Goal: Task Accomplishment & Management: Manage account settings

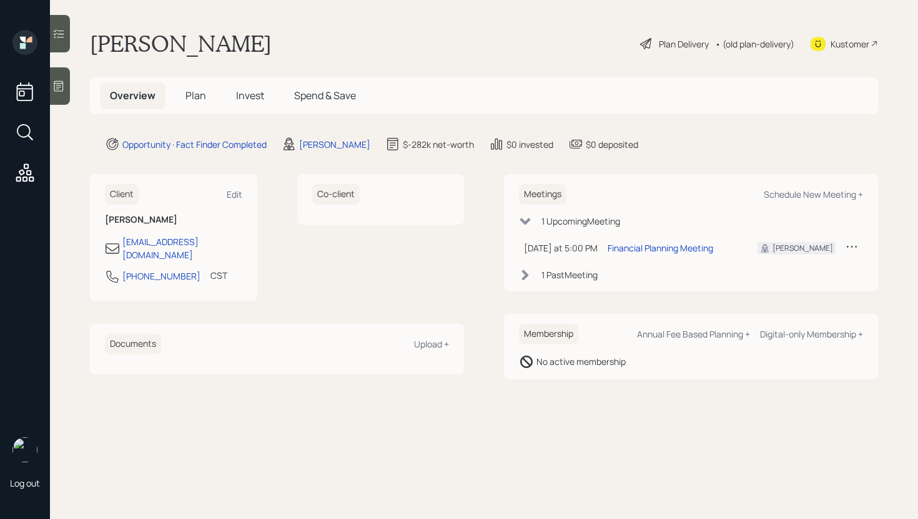
click at [191, 92] on span "Plan" at bounding box center [195, 96] width 21 height 14
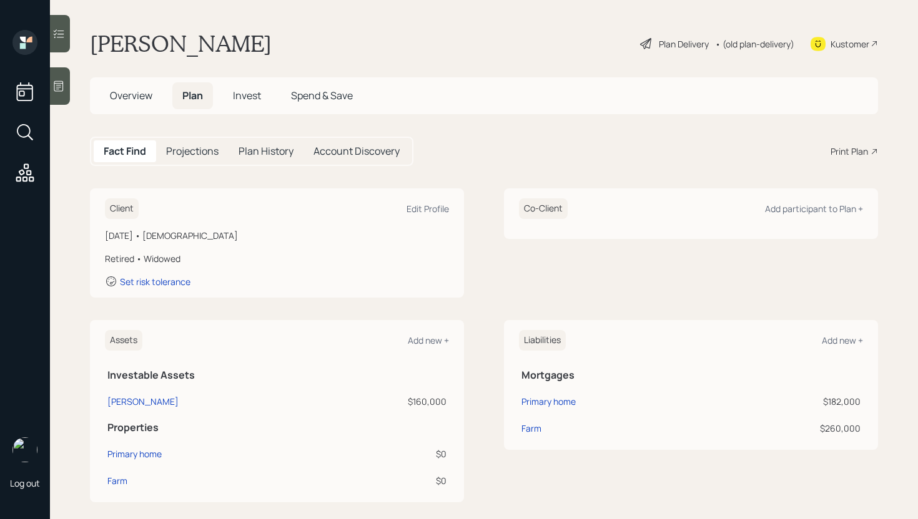
click at [53, 86] on icon at bounding box center [58, 86] width 12 height 12
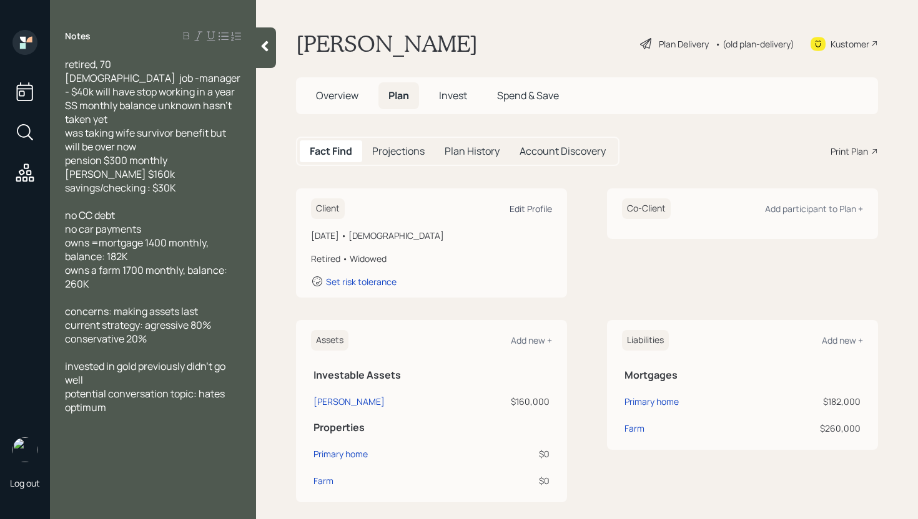
click at [517, 209] on div "Edit Profile" at bounding box center [530, 209] width 42 height 12
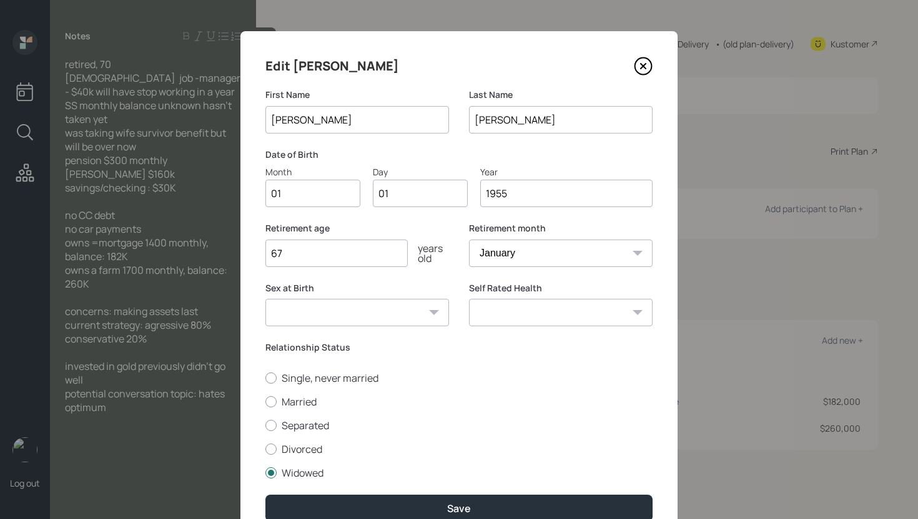
click at [328, 192] on input "01" at bounding box center [312, 193] width 95 height 27
type input "07"
type input "0"
type input "17"
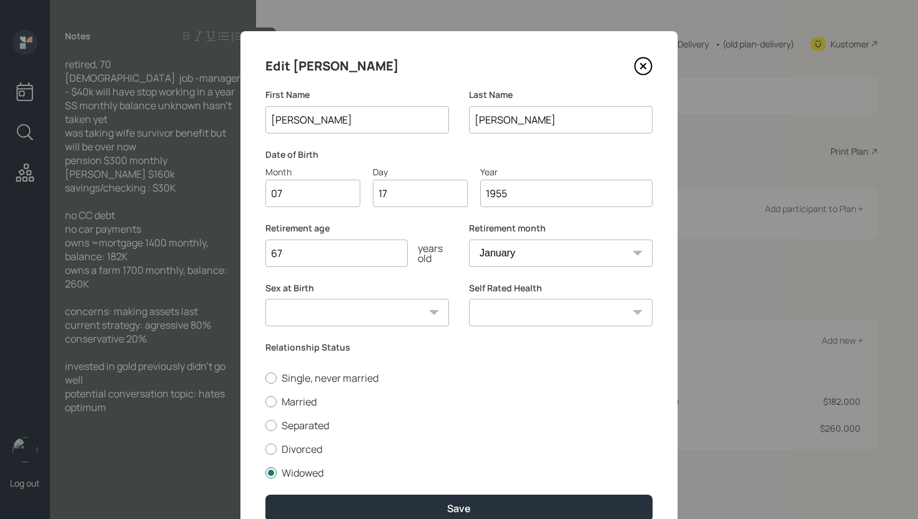
click at [504, 257] on select "January February March April May June July August September October November De…" at bounding box center [561, 253] width 184 height 27
click at [349, 257] on input "67" at bounding box center [336, 253] width 142 height 27
type input "65"
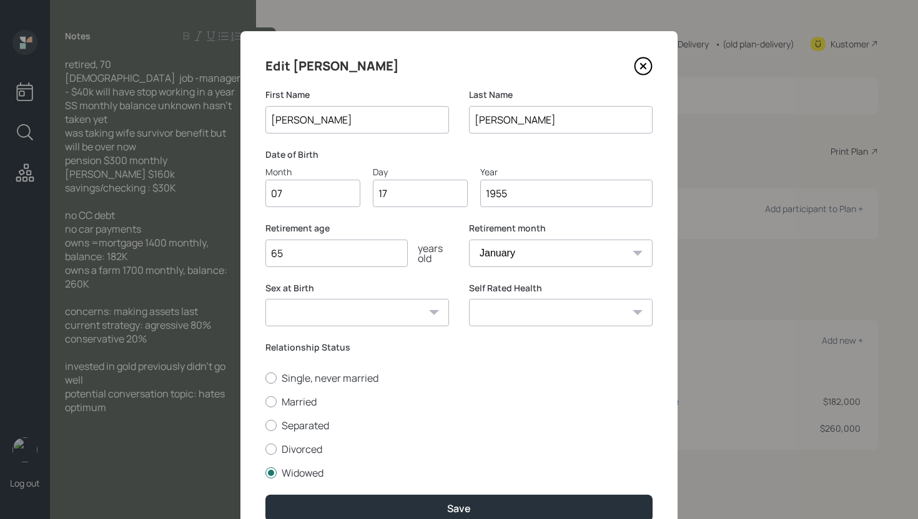
click at [482, 249] on select "January February March April May June July August September October November De…" at bounding box center [561, 253] width 184 height 27
select select "7"
click at [469, 240] on select "January February March April May June July August September October November De…" at bounding box center [561, 253] width 184 height 27
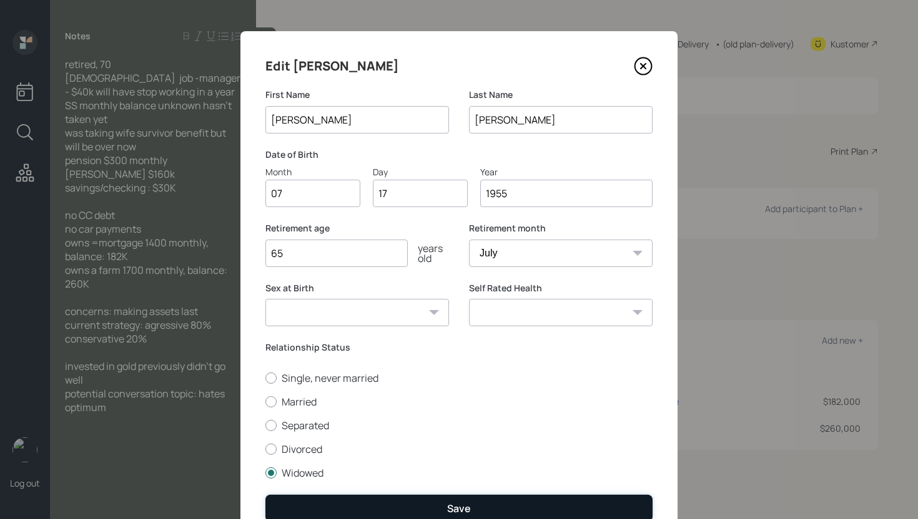
click at [457, 511] on div "Save" at bounding box center [459, 509] width 24 height 14
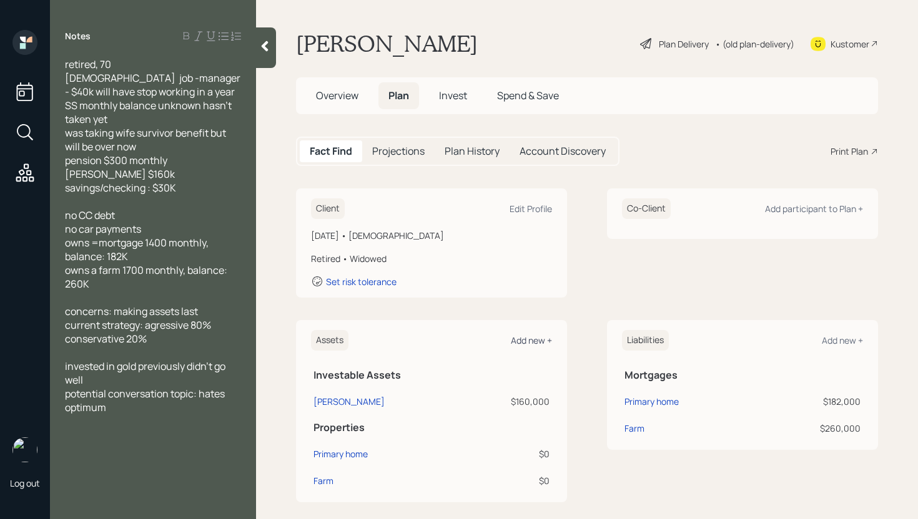
click at [529, 345] on div "Add new +" at bounding box center [531, 341] width 41 height 12
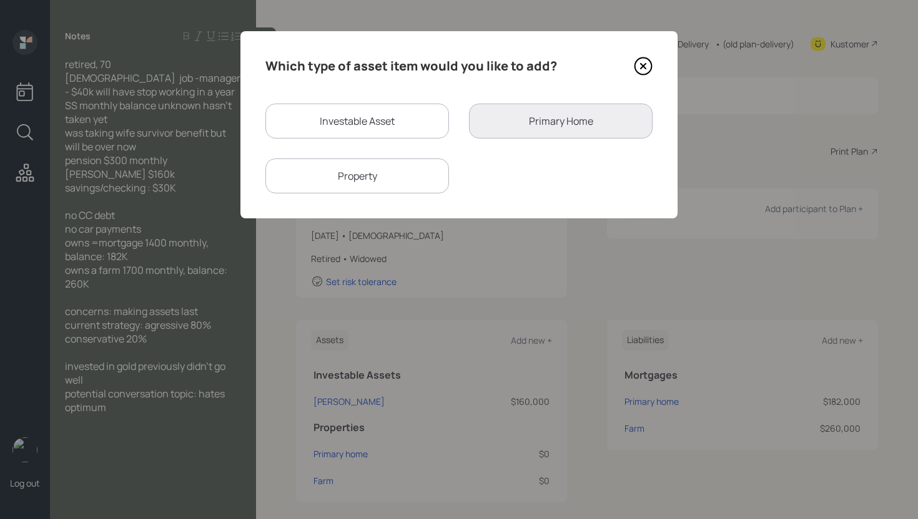
click at [384, 119] on div "Investable Asset" at bounding box center [357, 121] width 184 height 35
select select "taxable"
select select "balanced"
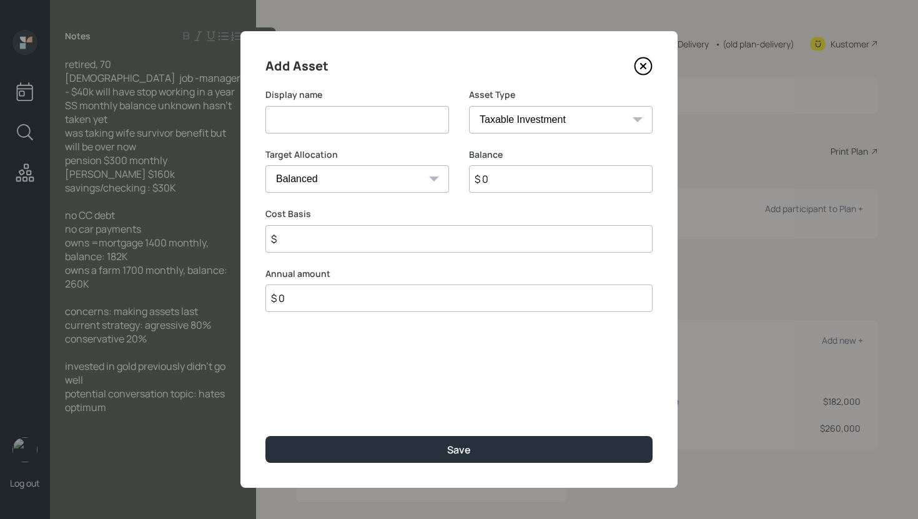
click at [376, 126] on input at bounding box center [357, 119] width 184 height 27
type input "Checking/Savings"
click at [597, 117] on select "SEP [PERSON_NAME] IRA 401(k) [PERSON_NAME] 401(k) 403(b) [PERSON_NAME] 403(b) 4…" at bounding box center [561, 119] width 184 height 27
select select "cash"
click at [469, 106] on select "SEP [PERSON_NAME] IRA 401(k) [PERSON_NAME] 401(k) 403(b) [PERSON_NAME] 403(b) 4…" at bounding box center [561, 119] width 184 height 27
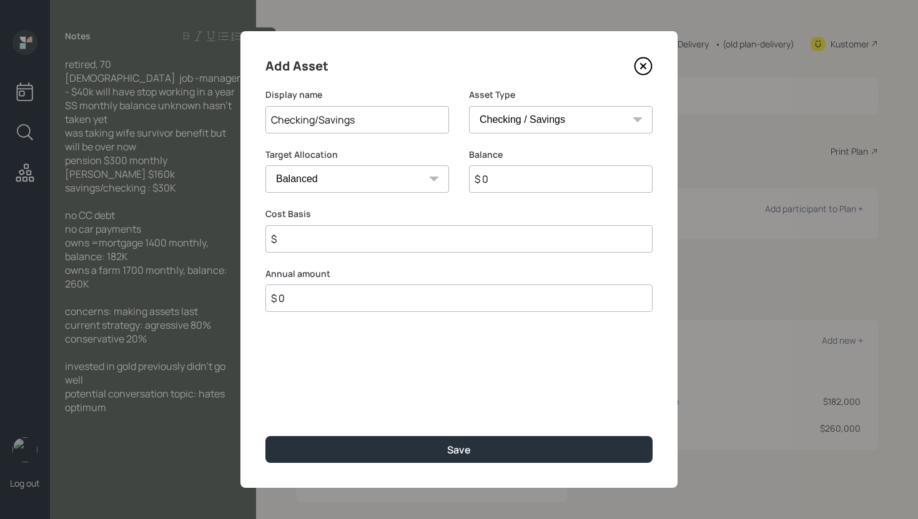
type input "$"
click at [553, 184] on input "$ 0" at bounding box center [458, 178] width 387 height 27
type input "$ 3"
type input "$ 30"
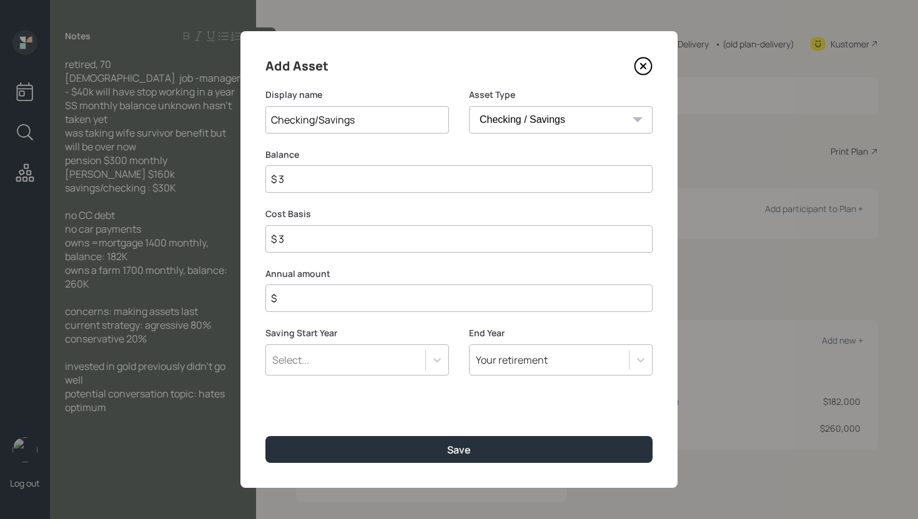
type input "$ 30"
type input "$ 300"
type input "$ 3,000"
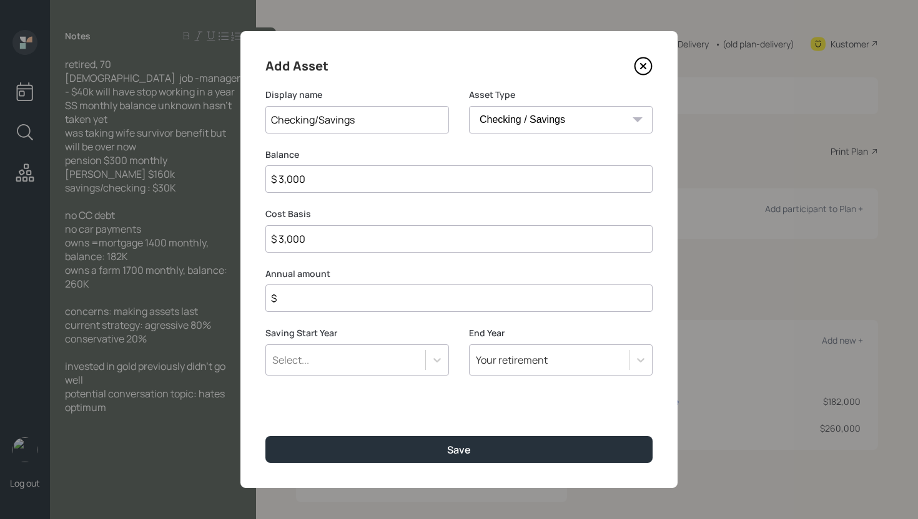
type input "$ 30,000"
type input "$ 0"
click at [265, 436] on button "Save" at bounding box center [458, 449] width 387 height 27
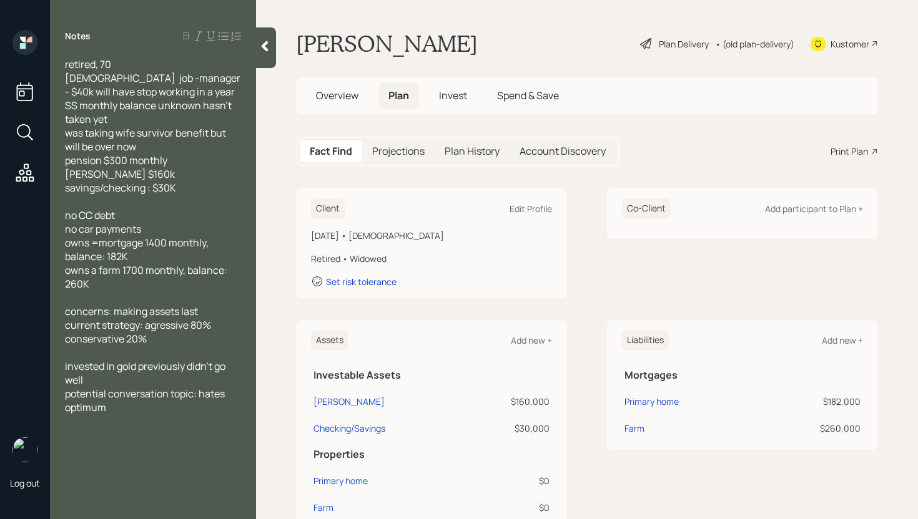
click at [664, 42] on div "Plan Delivery" at bounding box center [684, 43] width 50 height 13
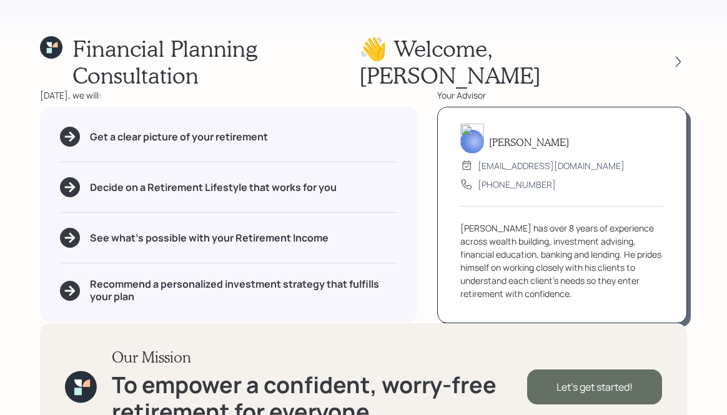
click at [612, 370] on div "Let's get started!" at bounding box center [594, 387] width 135 height 35
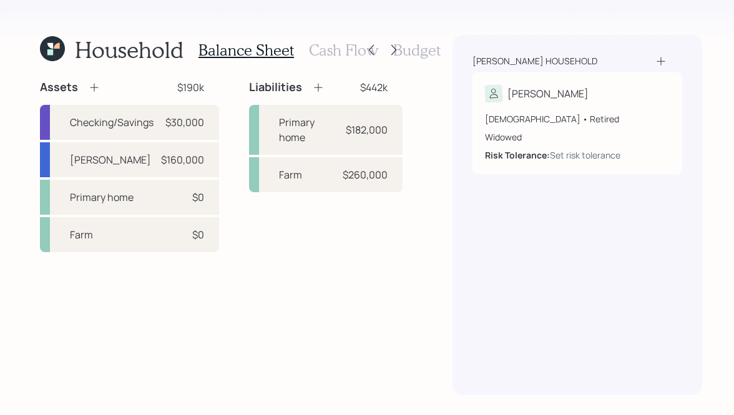
click at [408, 314] on div "Household Balance Sheet Cash Flow Budget Assets $190k Checking/Savings $30,000 …" at bounding box center [367, 207] width 734 height 415
drag, startPoint x: 174, startPoint y: 196, endPoint x: 169, endPoint y: 192, distance: 6.8
click at [174, 196] on div "$0" at bounding box center [185, 197] width 37 height 15
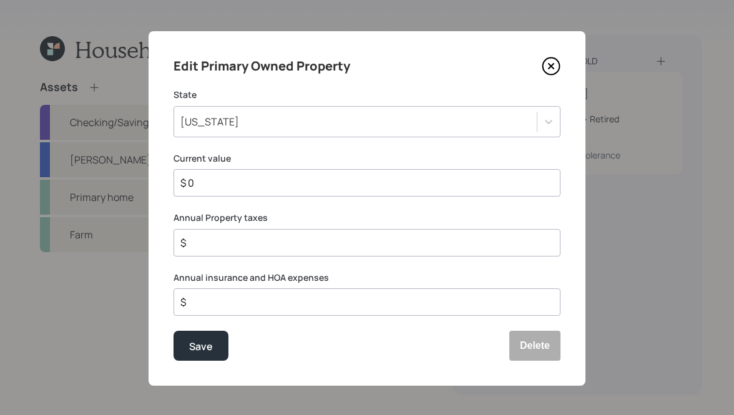
click at [262, 179] on input "$ 0" at bounding box center [362, 182] width 366 height 15
click at [262, 178] on input "$ 0" at bounding box center [362, 182] width 366 height 15
type input "$ 650,000"
click at [174, 331] on button "Save" at bounding box center [201, 346] width 55 height 30
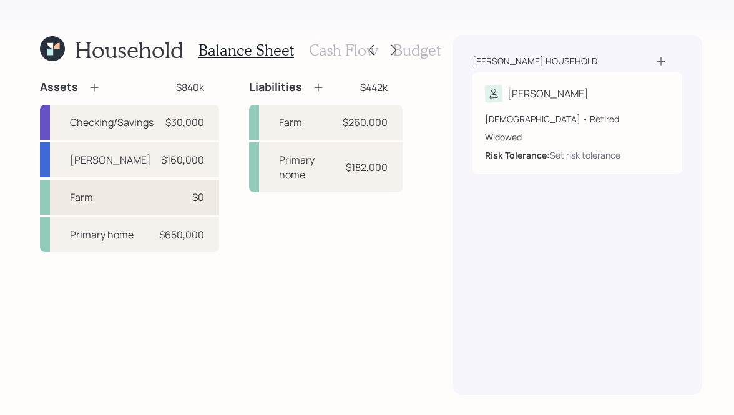
click at [167, 199] on div "$0" at bounding box center [185, 197] width 37 height 15
select select "rental_property"
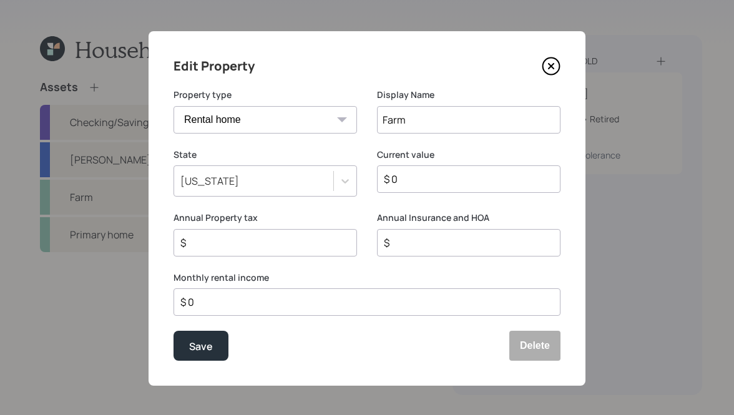
click at [381, 117] on input "Farm" at bounding box center [469, 119] width 184 height 27
click at [377, 117] on input "Farm" at bounding box center [469, 119] width 184 height 27
type input "Beef Animal Farm"
click at [429, 182] on input "$ 0" at bounding box center [464, 179] width 162 height 15
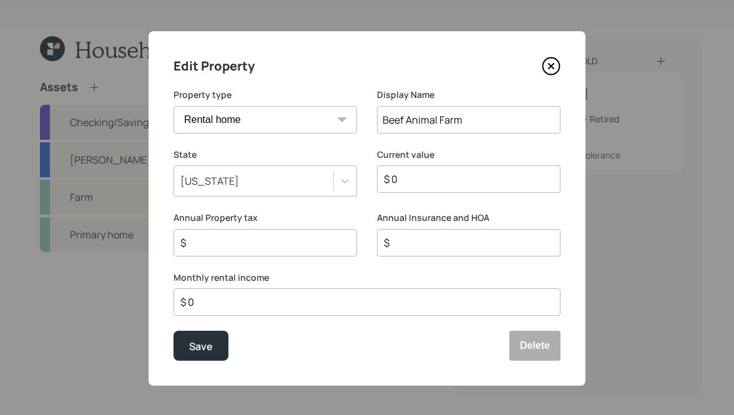
click at [429, 182] on input "$ 0" at bounding box center [464, 179] width 162 height 15
type input "$ 1,000,000"
click at [234, 97] on label "Property type" at bounding box center [266, 95] width 184 height 12
click at [262, 310] on div "$ 0" at bounding box center [367, 301] width 387 height 27
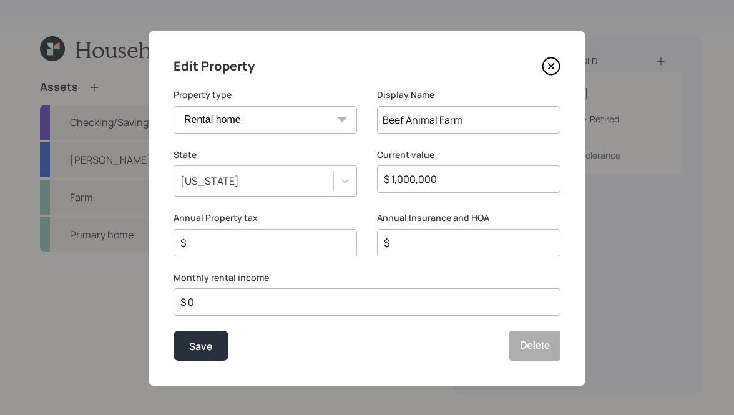
click at [263, 307] on input "$ 0" at bounding box center [362, 302] width 366 height 15
click at [266, 304] on input "$ 0" at bounding box center [362, 302] width 366 height 15
click at [264, 307] on input "$ 0" at bounding box center [362, 302] width 366 height 15
click at [263, 305] on input "$ 0" at bounding box center [362, 302] width 366 height 15
click at [248, 306] on input "$ 40,000" at bounding box center [362, 302] width 366 height 15
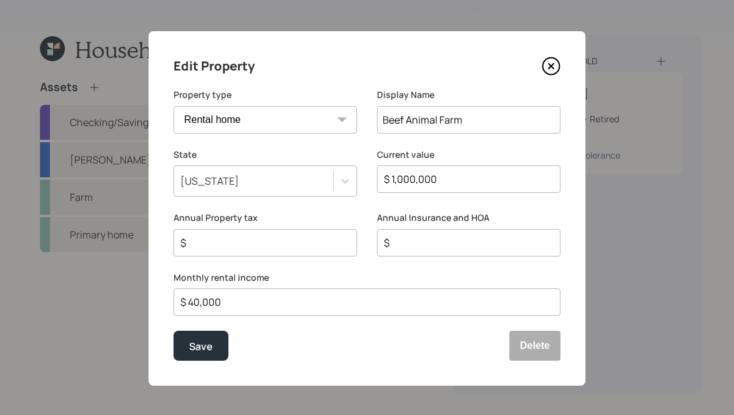
click at [246, 305] on input "$ 40,000" at bounding box center [362, 302] width 366 height 15
click at [245, 304] on input "$ 40,000" at bounding box center [362, 302] width 366 height 15
type input "$ 3,333"
click at [253, 348] on div "Save Delete" at bounding box center [367, 346] width 387 height 30
click at [189, 347] on div "Save" at bounding box center [201, 346] width 24 height 17
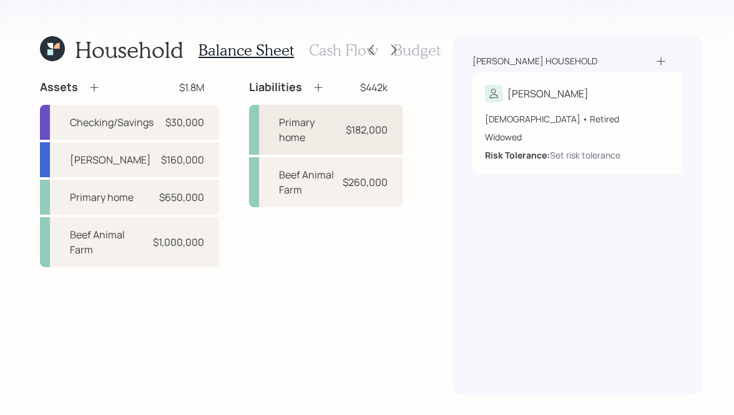
click at [367, 139] on div "Primary home $182,000" at bounding box center [326, 130] width 154 height 50
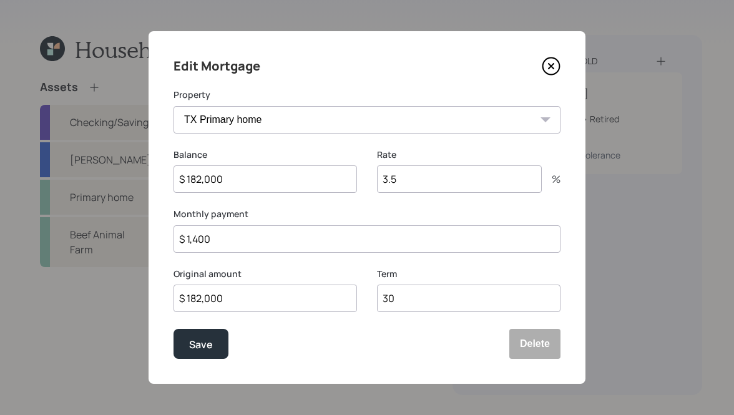
click at [470, 180] on input "3.5" at bounding box center [459, 178] width 165 height 27
type input "3"
click at [174, 329] on button "Save" at bounding box center [201, 344] width 55 height 30
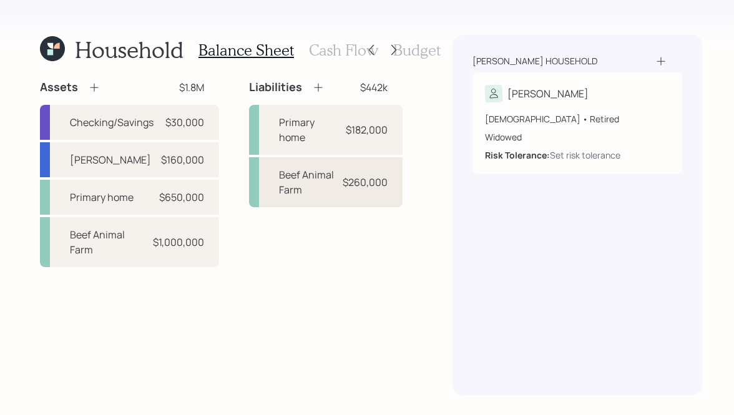
click at [360, 187] on div "$260,000" at bounding box center [365, 182] width 45 height 15
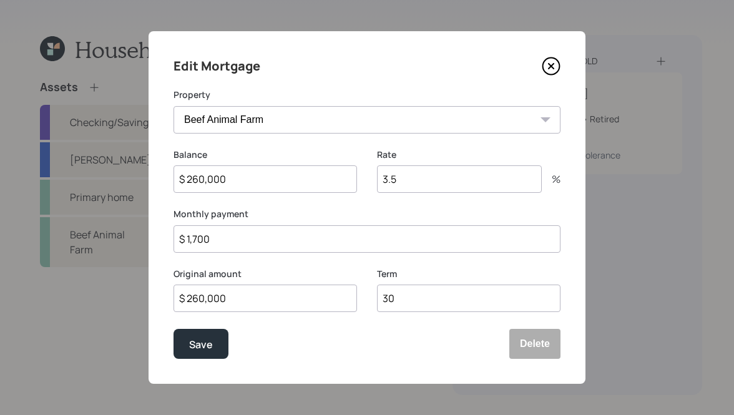
click at [424, 178] on input "3.5" at bounding box center [459, 178] width 165 height 27
click at [423, 177] on input "3.5" at bounding box center [459, 178] width 165 height 27
drag, startPoint x: 215, startPoint y: 174, endPoint x: 159, endPoint y: 167, distance: 56.1
click at [159, 167] on div "Edit Mortgage Property Beef Animal Farm Balance $ 260,000 Rate 3.5 % Monthly pa…" at bounding box center [367, 207] width 437 height 353
click at [463, 186] on input "3.5" at bounding box center [459, 178] width 165 height 27
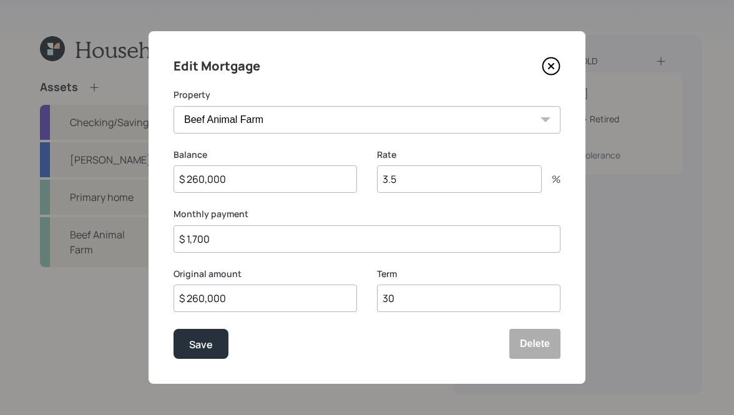
click at [463, 186] on input "3.5" at bounding box center [459, 178] width 165 height 27
type input "5.5"
click at [223, 338] on button "Save" at bounding box center [201, 344] width 55 height 30
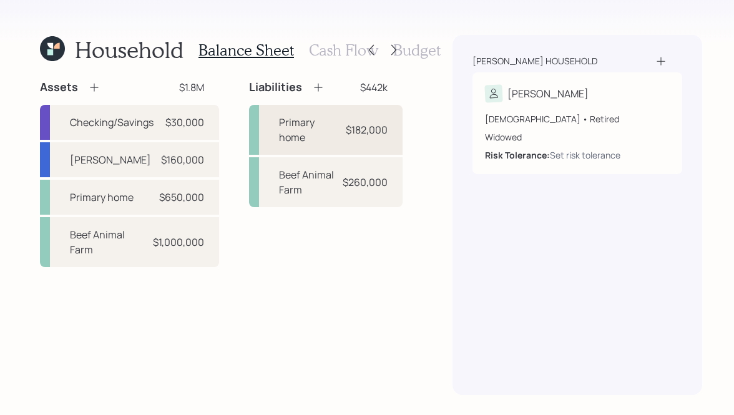
click at [335, 137] on div "Primary home $182,000" at bounding box center [326, 130] width 154 height 50
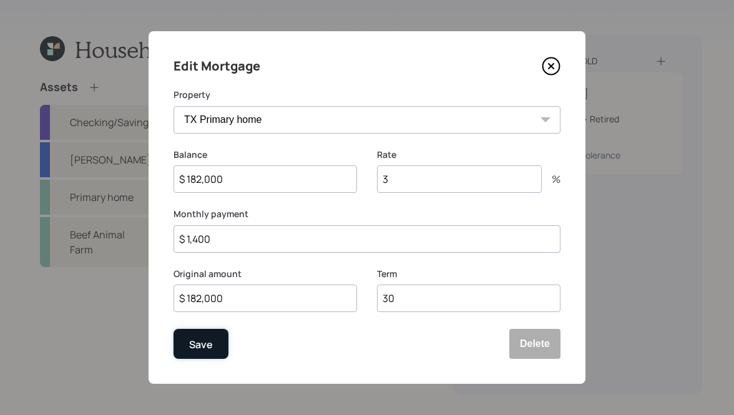
click at [209, 345] on div "Save" at bounding box center [201, 345] width 24 height 17
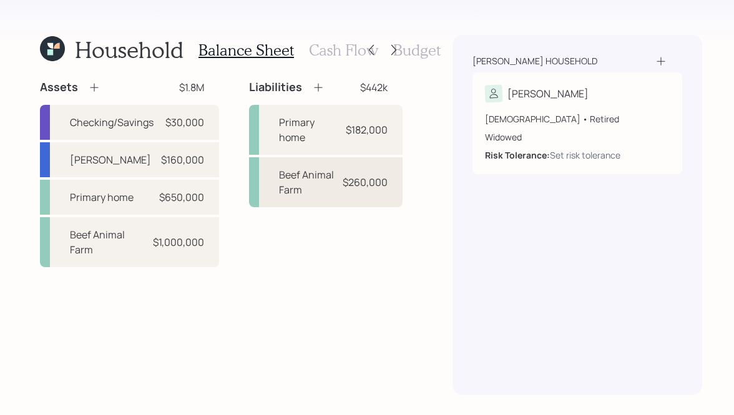
click at [327, 194] on div "Beef Animal Farm" at bounding box center [309, 182] width 61 height 30
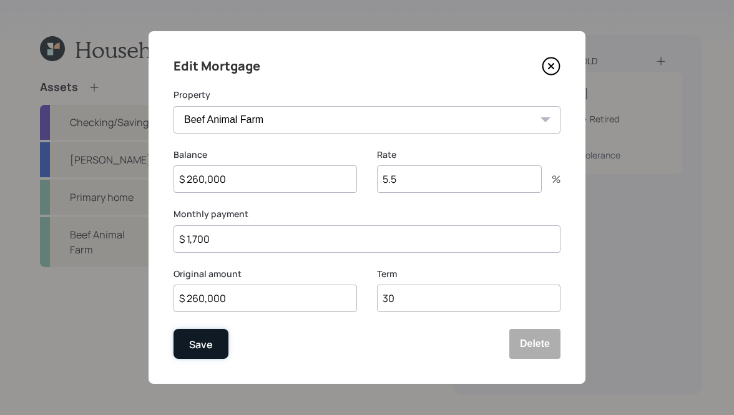
click at [202, 345] on div "Save" at bounding box center [201, 345] width 24 height 17
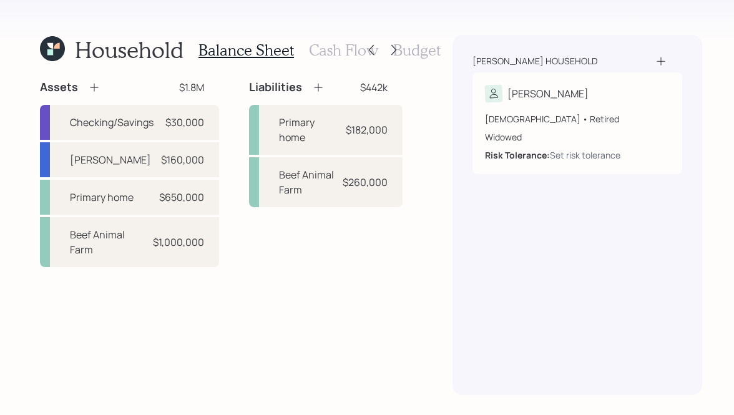
click at [335, 52] on h3 "Cash Flow" at bounding box center [343, 50] width 69 height 18
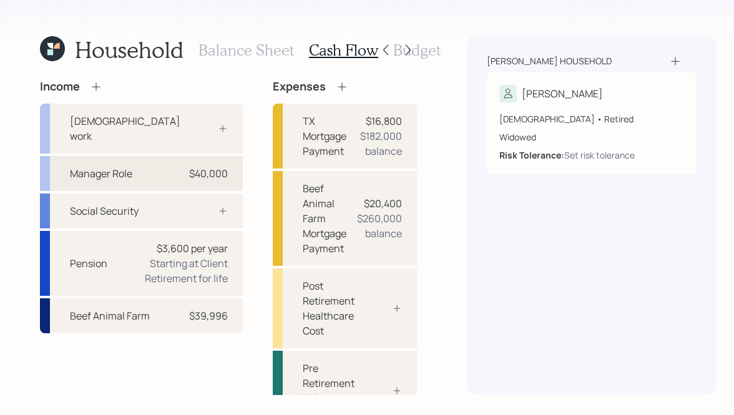
click at [104, 166] on div "Manager Role" at bounding box center [101, 173] width 62 height 15
select select "part_time"
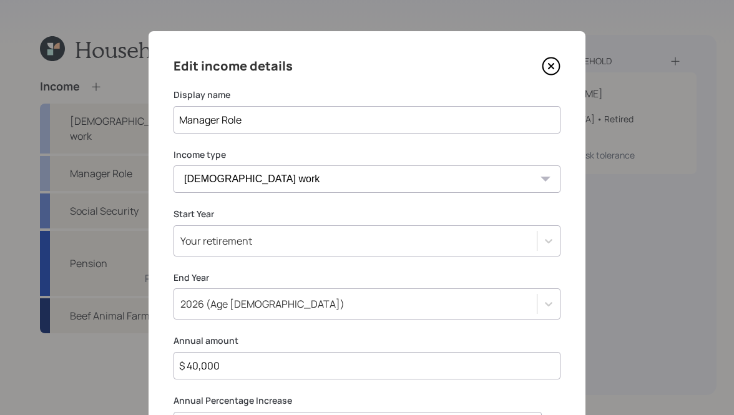
drag, startPoint x: 250, startPoint y: 122, endPoint x: 140, endPoint y: 117, distance: 109.4
click at [149, 119] on div "Edit income details Display name Manager Role Income type [DEMOGRAPHIC_DATA] wo…" at bounding box center [367, 270] width 437 height 478
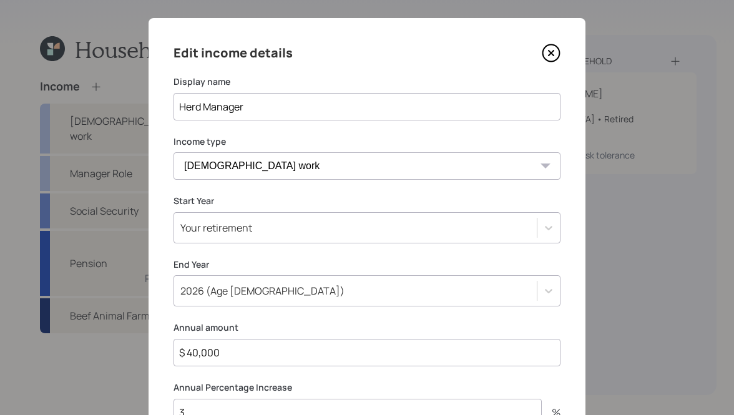
scroll to position [73, 0]
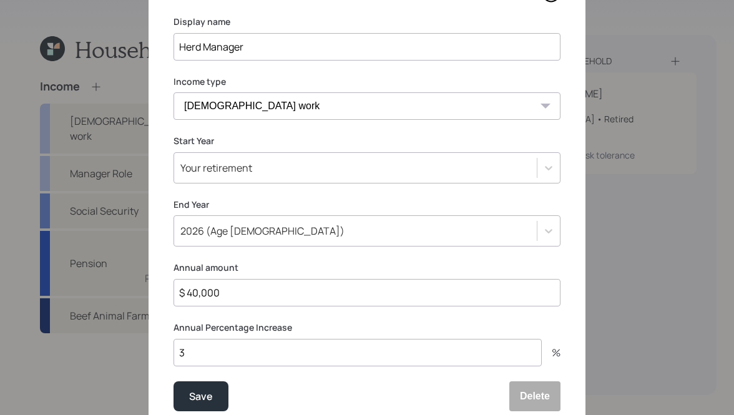
type input "Herd Manager"
click at [258, 207] on label "End Year" at bounding box center [367, 205] width 387 height 12
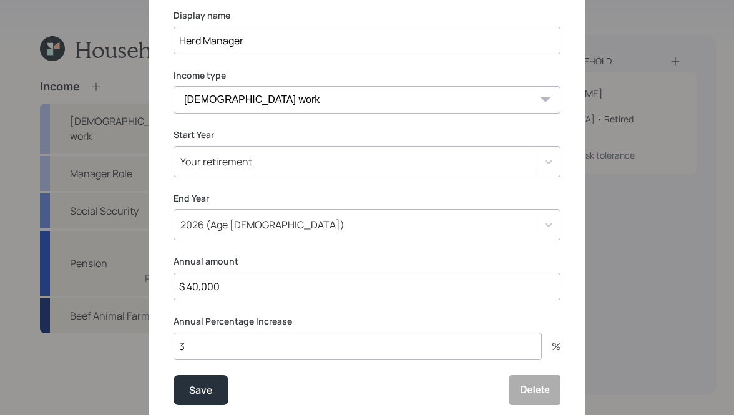
scroll to position [125, 0]
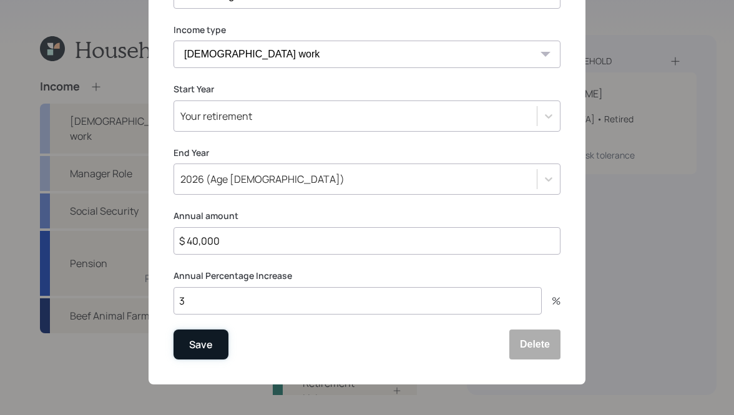
click at [213, 343] on button "Save" at bounding box center [201, 345] width 55 height 30
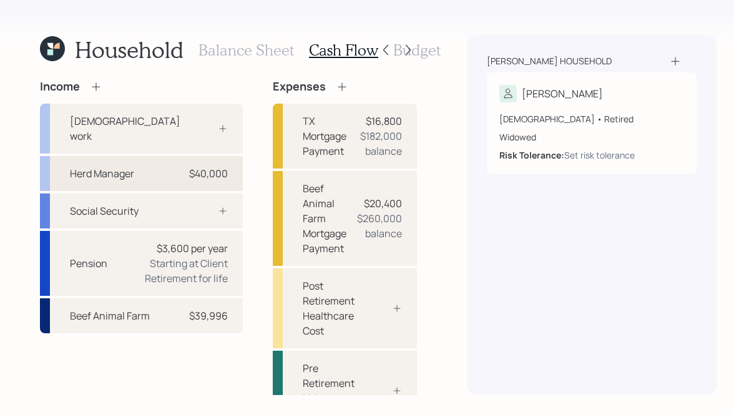
click at [185, 167] on div "Herd Manager $40,000" at bounding box center [141, 173] width 203 height 35
select select "part_time"
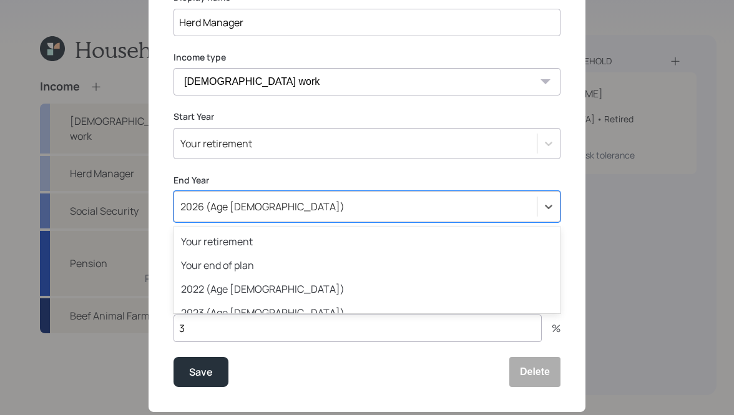
click at [315, 222] on div "option 2026 (Age [DEMOGRAPHIC_DATA]) selected, 7 of 80. 80 results available. U…" at bounding box center [367, 206] width 387 height 31
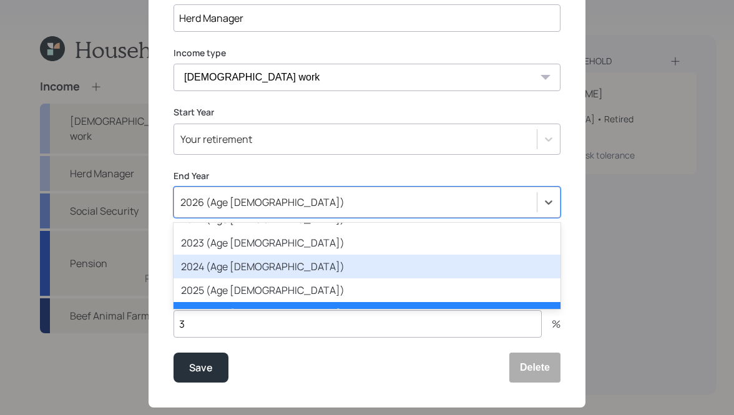
scroll to position [78, 0]
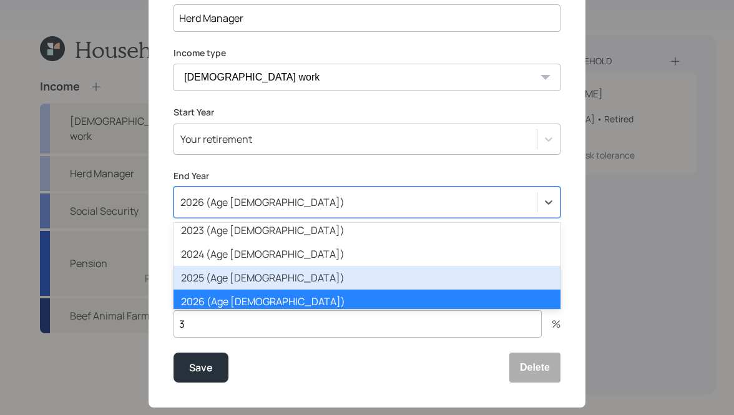
click at [275, 275] on div "2025 (Age [DEMOGRAPHIC_DATA])" at bounding box center [367, 278] width 387 height 24
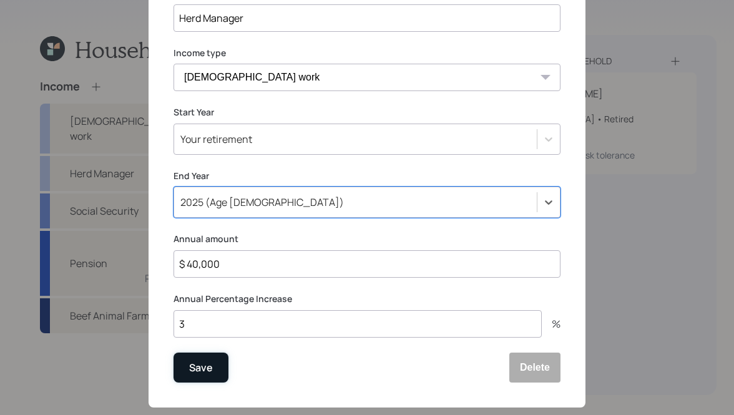
click at [204, 366] on div "Save" at bounding box center [201, 368] width 24 height 17
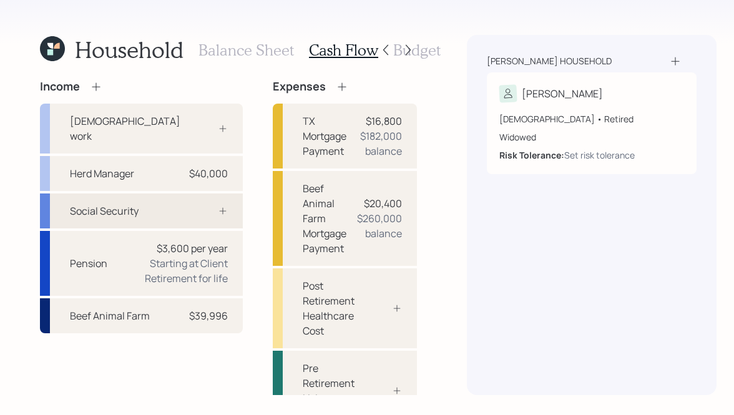
click at [190, 206] on div at bounding box center [208, 211] width 37 height 10
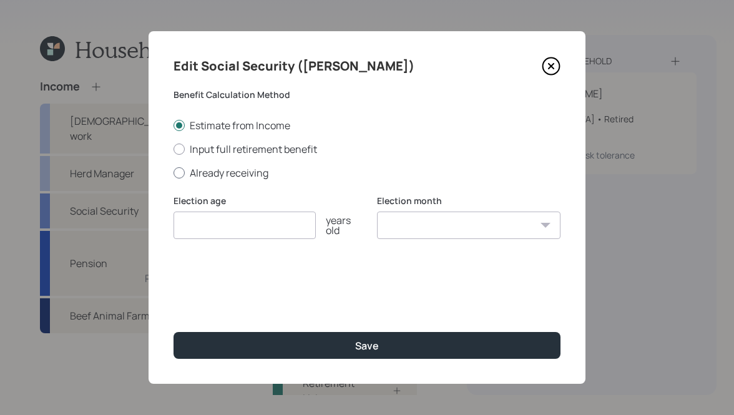
click at [238, 172] on label "Already receiving" at bounding box center [367, 173] width 387 height 14
click at [174, 172] on input "Already receiving" at bounding box center [173, 172] width 1 height 1
radio input "true"
click at [243, 232] on input "number" at bounding box center [245, 225] width 142 height 27
type input "70"
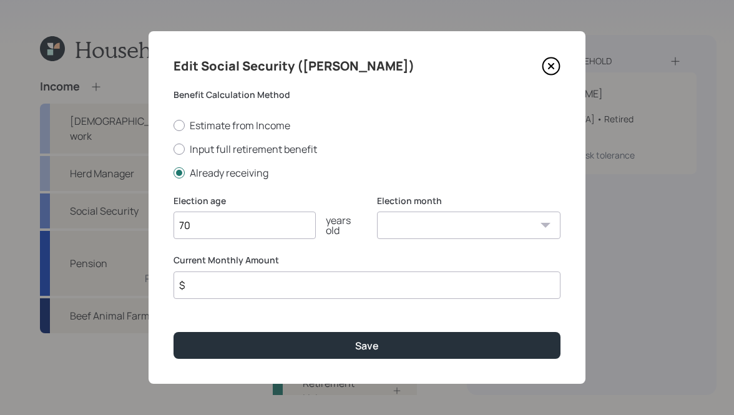
select select "8"
click at [377, 212] on select "January February March April May June July August September October November De…" at bounding box center [469, 225] width 184 height 27
type input "$ 3,300"
click at [174, 332] on button "Save" at bounding box center [367, 345] width 387 height 27
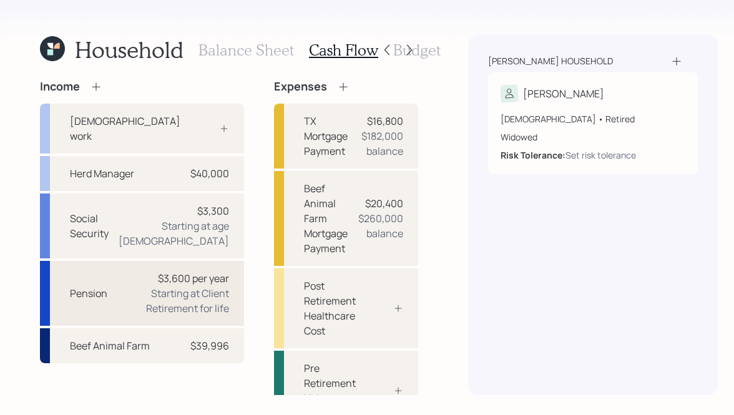
click at [165, 293] on div "Starting at Client Retirement for life" at bounding box center [173, 301] width 112 height 30
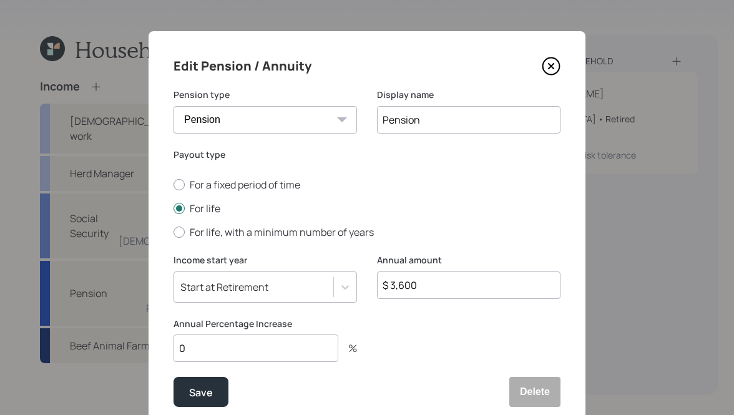
click at [442, 285] on input "$ 3,600" at bounding box center [469, 285] width 184 height 27
click at [441, 285] on input "$ 3,600" at bounding box center [469, 285] width 184 height 27
click at [441, 288] on input "$ 3,996" at bounding box center [469, 285] width 184 height 27
type input "$ 3,996"
click at [260, 343] on input "0" at bounding box center [256, 348] width 165 height 27
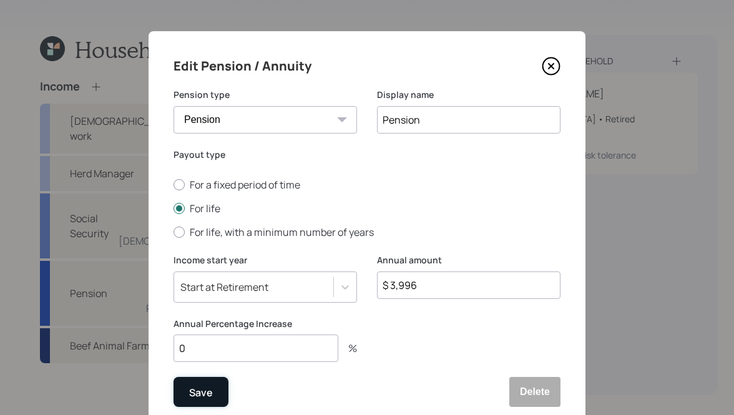
click at [210, 382] on button "Save" at bounding box center [201, 392] width 55 height 30
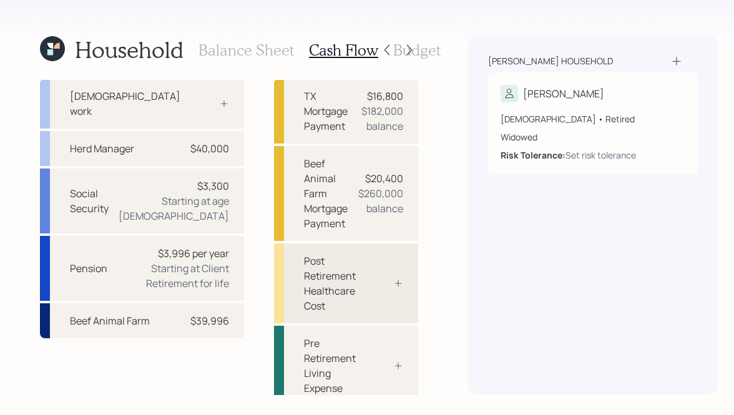
scroll to position [65, 0]
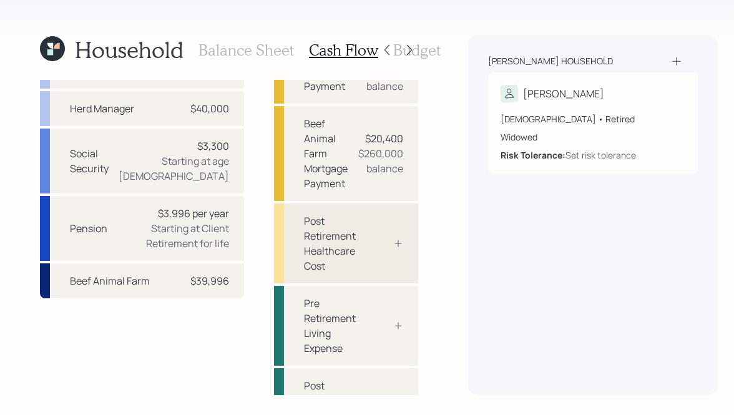
click at [304, 237] on div "Post Retirement Healthcare Cost" at bounding box center [330, 244] width 52 height 60
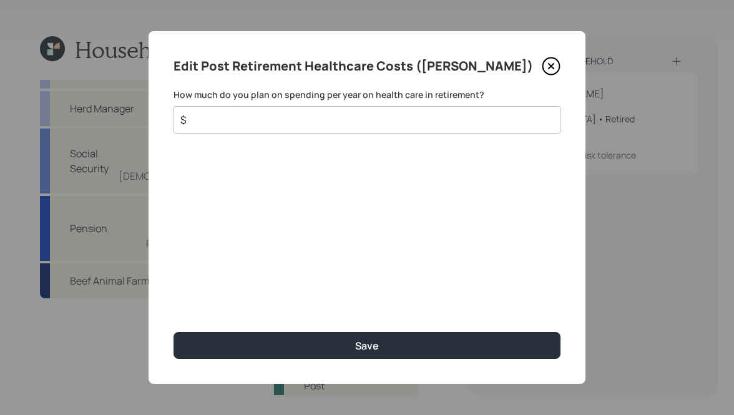
click at [290, 127] on div "$" at bounding box center [367, 119] width 387 height 27
click at [294, 122] on input "$" at bounding box center [362, 119] width 366 height 15
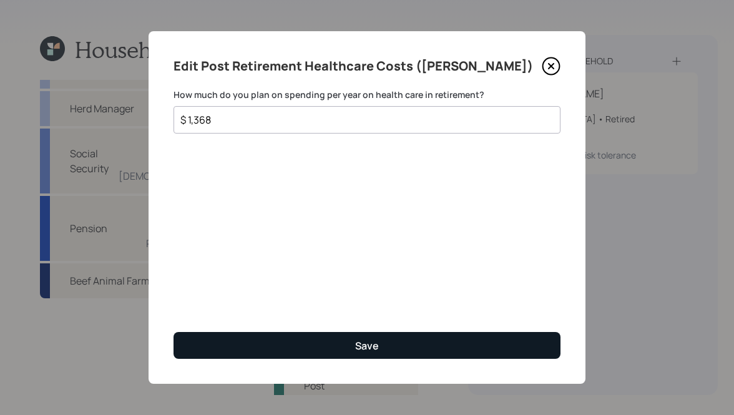
type input "$ 1,368"
click at [363, 341] on div "Save" at bounding box center [367, 346] width 24 height 14
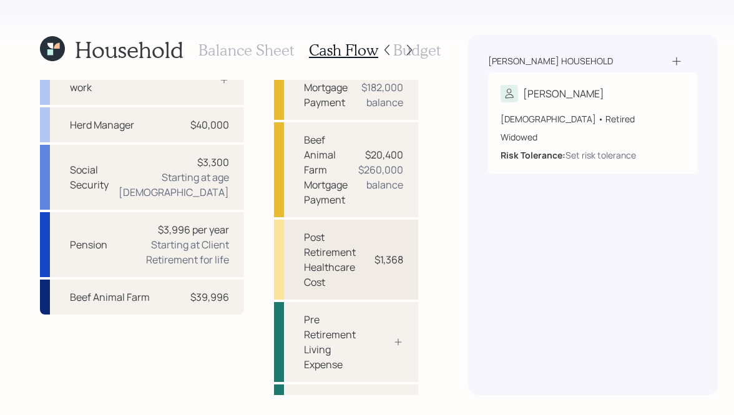
scroll to position [4, 0]
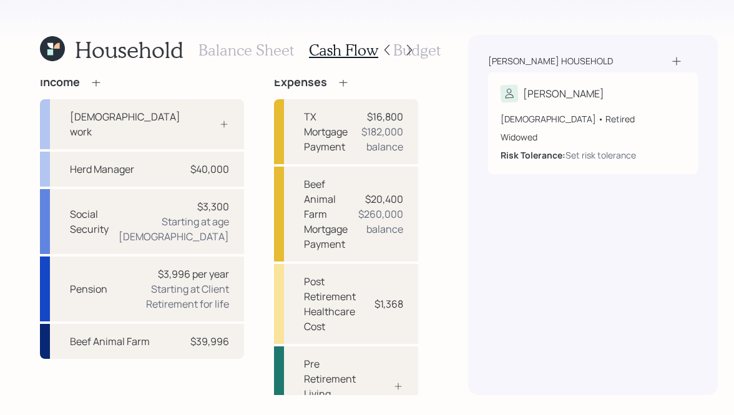
click at [418, 54] on h3 "Budget" at bounding box center [416, 50] width 47 height 18
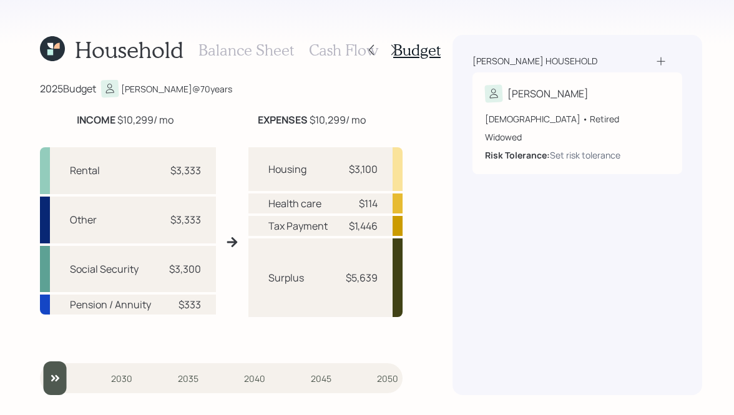
click at [337, 52] on h3 "Cash Flow" at bounding box center [343, 50] width 69 height 18
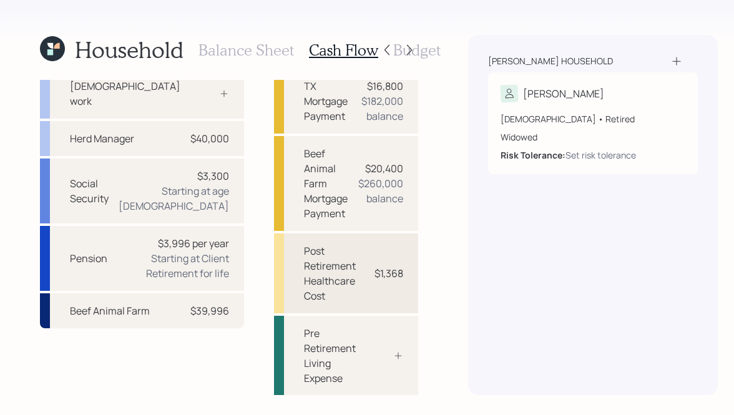
scroll to position [65, 0]
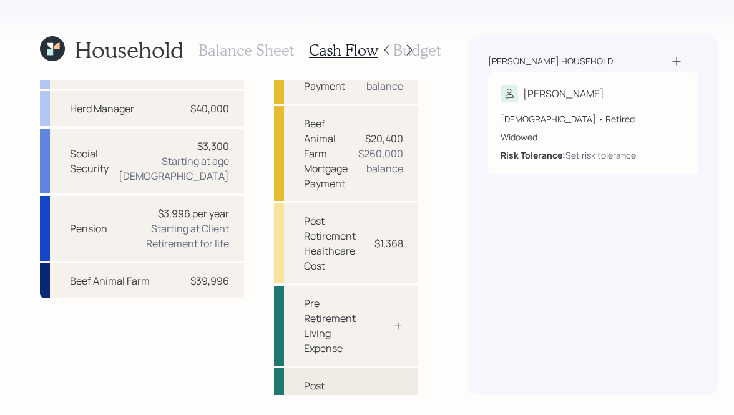
click at [344, 368] on div "Post Retirement Living Expense" at bounding box center [346, 408] width 144 height 80
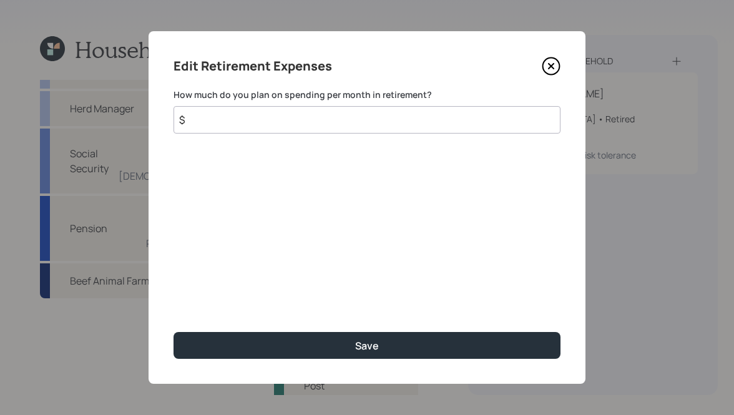
click at [350, 128] on input "$" at bounding box center [367, 119] width 387 height 27
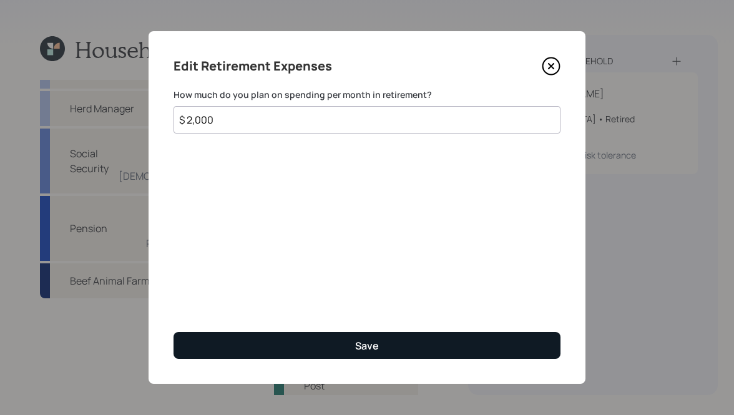
type input "$ 2,000"
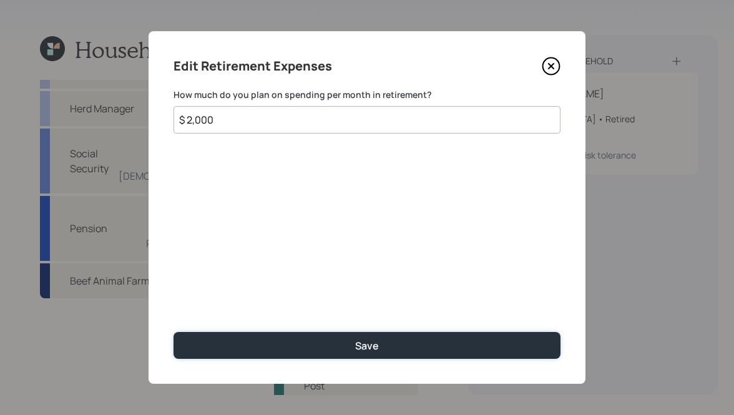
drag, startPoint x: 373, startPoint y: 350, endPoint x: 346, endPoint y: 328, distance: 34.6
click at [373, 350] on div "Save" at bounding box center [367, 346] width 24 height 14
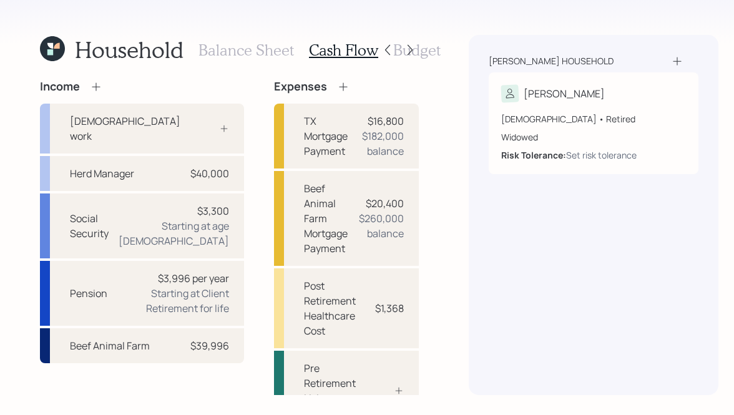
click at [337, 86] on icon at bounding box center [343, 87] width 12 height 12
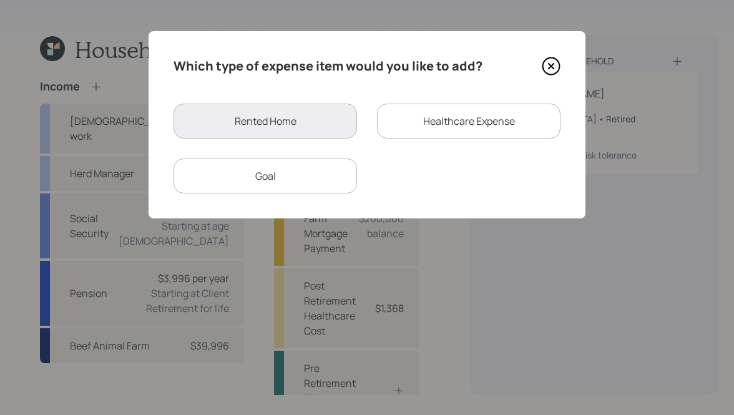
click at [272, 172] on div "Goal" at bounding box center [266, 176] width 184 height 35
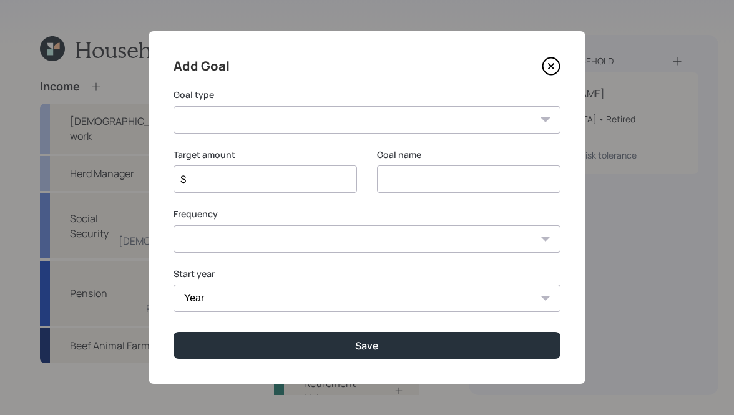
click at [265, 118] on select "Create an emergency fund Donate to charity Purchase a home Make a purchase Supp…" at bounding box center [367, 119] width 387 height 27
select select "other"
click at [174, 106] on select "Create an emergency fund Donate to charity Purchase a home Make a purchase Supp…" at bounding box center [367, 119] width 387 height 27
click at [456, 179] on input "Other" at bounding box center [469, 178] width 184 height 27
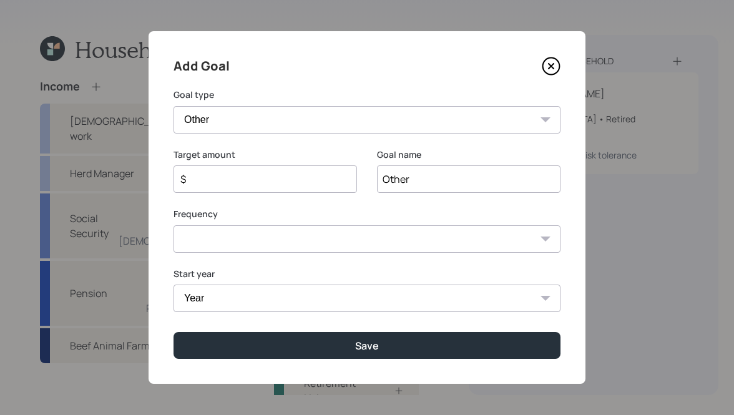
click at [456, 179] on input "Other" at bounding box center [469, 178] width 184 height 27
type input "[PERSON_NAME]"
click at [236, 169] on div "$" at bounding box center [266, 178] width 184 height 27
click at [245, 185] on input "$" at bounding box center [260, 179] width 162 height 15
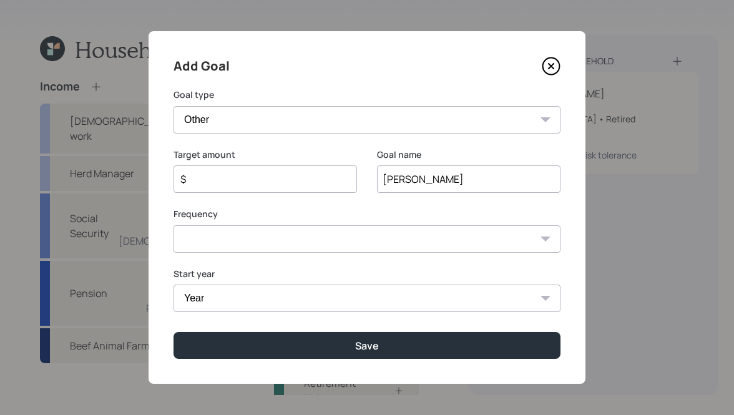
click at [245, 185] on input "$" at bounding box center [260, 179] width 162 height 15
click at [242, 184] on input "$" at bounding box center [260, 179] width 162 height 15
type input "$ 4,000"
click at [243, 245] on select "One time Every 1 year Every 2 years Every 3 years Every 4 years Every 5 years E…" at bounding box center [367, 238] width 387 height 27
select select "1"
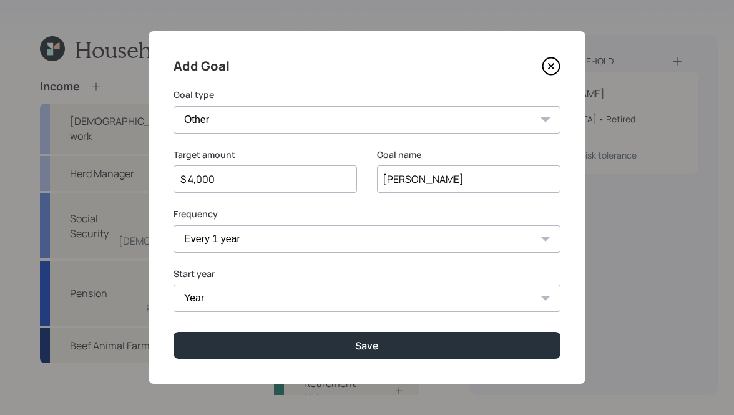
click at [174, 225] on select "One time Every 1 year Every 2 years Every 3 years Every 4 years Every 5 years E…" at bounding box center [367, 238] width 387 height 27
click at [250, 290] on select "Year [DATE] 2026 2027 2028 2029 2030 2031 2032 2033 2034 2035 2036 2037 2038 20…" at bounding box center [266, 298] width 184 height 27
click at [260, 297] on select "Year [DATE] 2026 2027 2028 2029 2030 2031 2032 2033 2034 2035 2036 2037 2038 20…" at bounding box center [266, 298] width 184 height 27
select select "2025"
click at [174, 285] on select "Year [DATE] 2026 2027 2028 2029 2030 2031 2032 2033 2034 2035 2036 2037 2038 20…" at bounding box center [266, 298] width 184 height 27
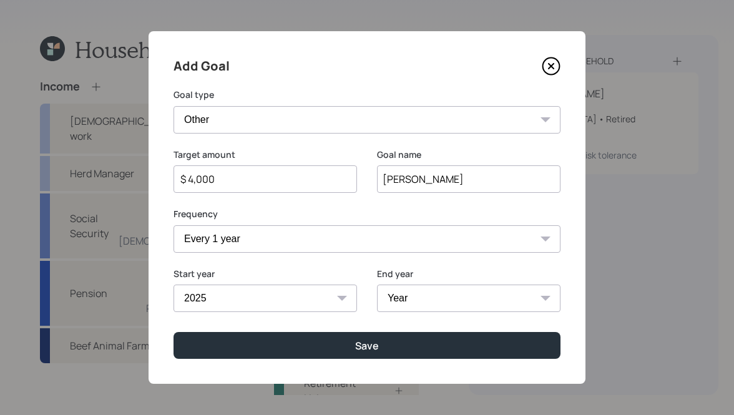
click at [292, 278] on label "Start year" at bounding box center [266, 274] width 184 height 12
click at [509, 310] on select "Year [DATE] 2026 2027 2028 2029 2030 2031 2032 2033 2034 2035 2036 2037 2038 20…" at bounding box center [469, 298] width 184 height 27
select select "2028"
click at [377, 285] on select "Year [DATE] 2026 2027 2028 2029 2030 2031 2032 2033 2034 2035 2036 2037 2038 20…" at bounding box center [469, 298] width 184 height 27
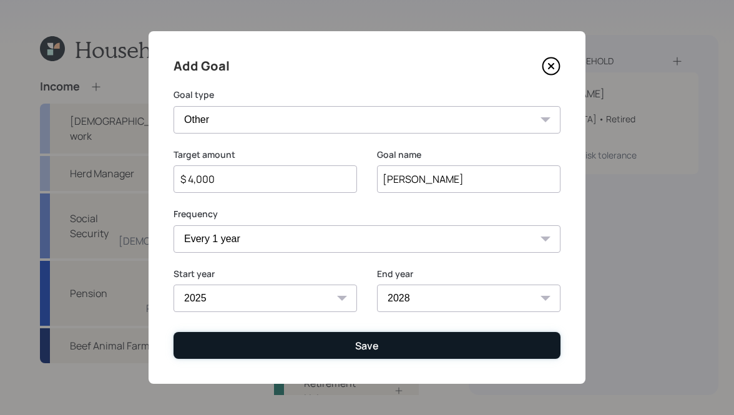
click at [373, 345] on div "Save" at bounding box center [367, 346] width 24 height 14
type input "$"
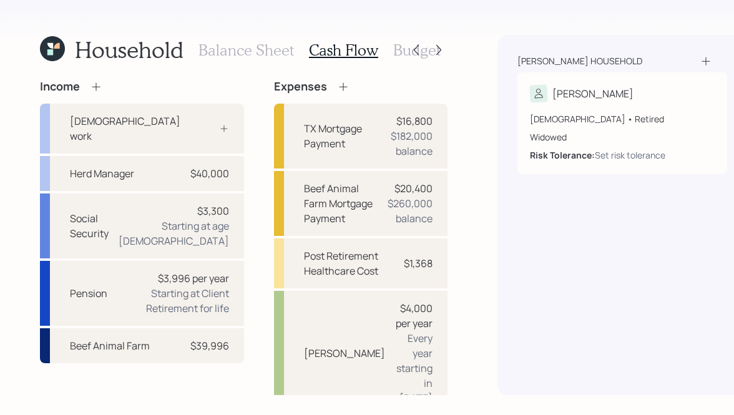
click at [337, 87] on icon at bounding box center [343, 87] width 12 height 12
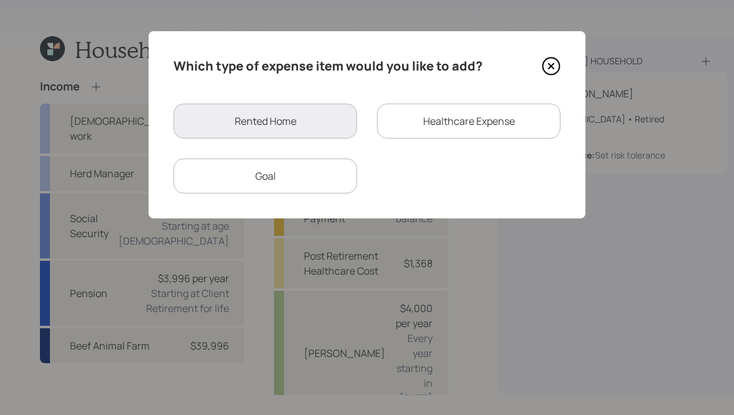
click at [330, 182] on div "Goal" at bounding box center [266, 176] width 184 height 35
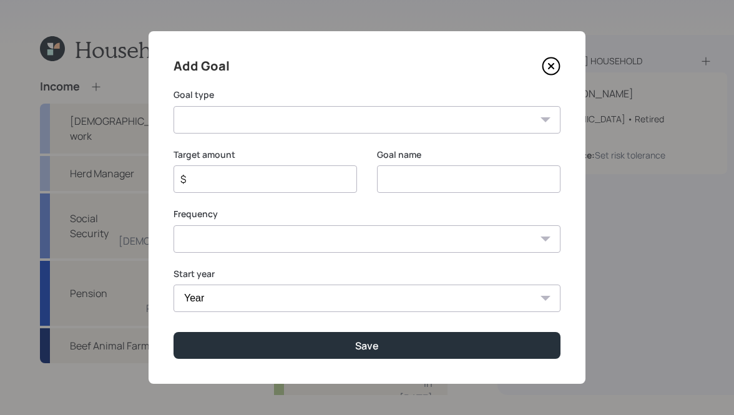
click at [392, 124] on select "Create an emergency fund Donate to charity Purchase a home Make a purchase Supp…" at bounding box center [367, 119] width 387 height 27
select select "other"
click at [174, 106] on select "Create an emergency fund Donate to charity Purchase a home Make a purchase Supp…" at bounding box center [367, 119] width 387 height 27
click at [416, 177] on input "Other" at bounding box center [469, 178] width 184 height 27
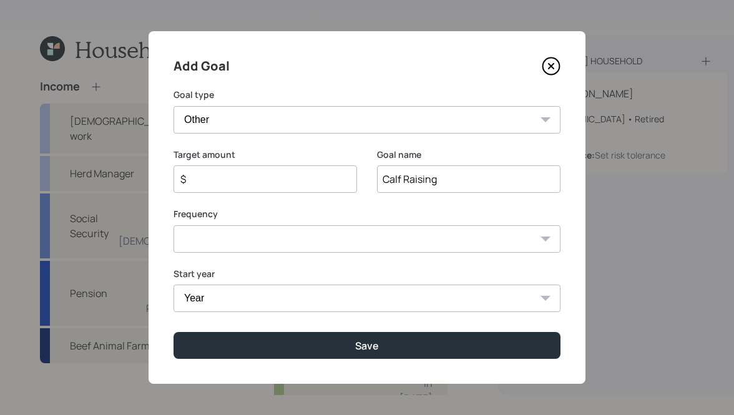
type input "Calf Raising"
click at [298, 178] on input "$" at bounding box center [260, 179] width 162 height 15
type input "$ 3,000"
click at [318, 237] on select "One time Every 1 year Every 2 years Every 3 years Every 4 years Every 5 years E…" at bounding box center [367, 238] width 387 height 27
select select "1"
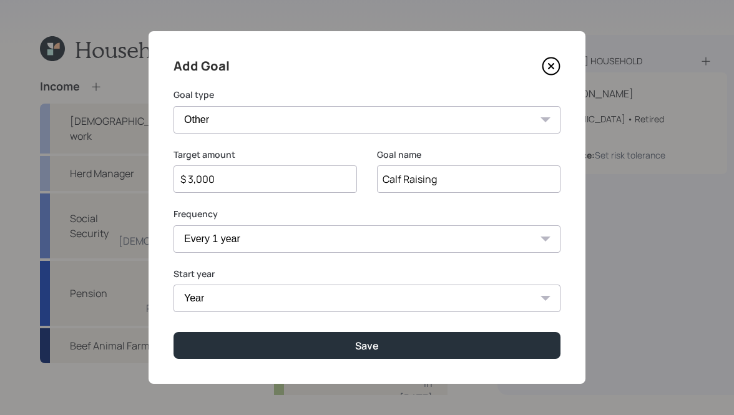
click at [174, 225] on select "One time Every 1 year Every 2 years Every 3 years Every 4 years Every 5 years E…" at bounding box center [367, 238] width 387 height 27
click at [227, 308] on select "Year [DATE] 2026 2027 2028 2029 2030 2031 2032 2033 2034 2035 2036 2037 2038 20…" at bounding box center [367, 298] width 387 height 27
select select "2025"
click at [174, 285] on select "Year [DATE] 2026 2027 2028 2029 2030 2031 2032 2033 2034 2035 2036 2037 2038 20…" at bounding box center [266, 298] width 184 height 27
click at [397, 300] on select "Year [DATE] 2026 2027 2028 2029 2030 2031 2032 2033 2034 2035 2036 2037 2038 20…" at bounding box center [469, 298] width 184 height 27
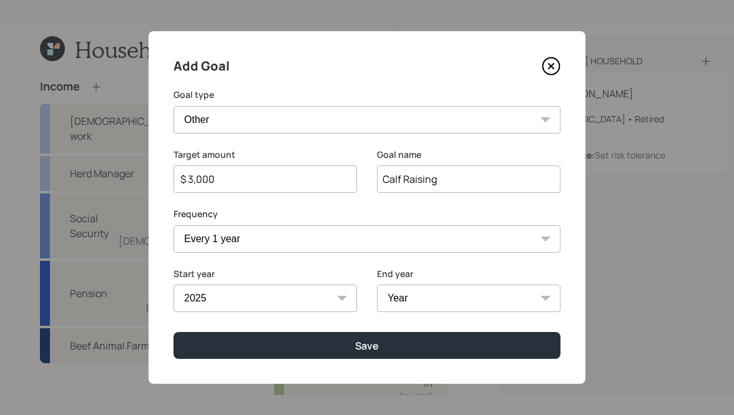
select select "2028"
click at [377, 285] on select "Year [DATE] 2026 2027 2028 2029 2030 2031 2032 2033 2034 2035 2036 2037 2038 20…" at bounding box center [469, 298] width 184 height 27
click at [372, 325] on div "Start year [DATE] 2026 2027 2028 2029 2030 2031 2032 2033 2034 2035 2036 2037 2…" at bounding box center [367, 298] width 387 height 60
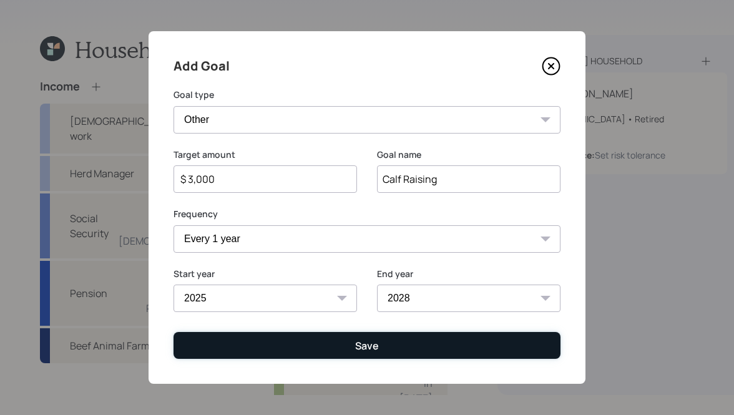
click at [374, 343] on div "Save" at bounding box center [367, 346] width 24 height 14
type input "$"
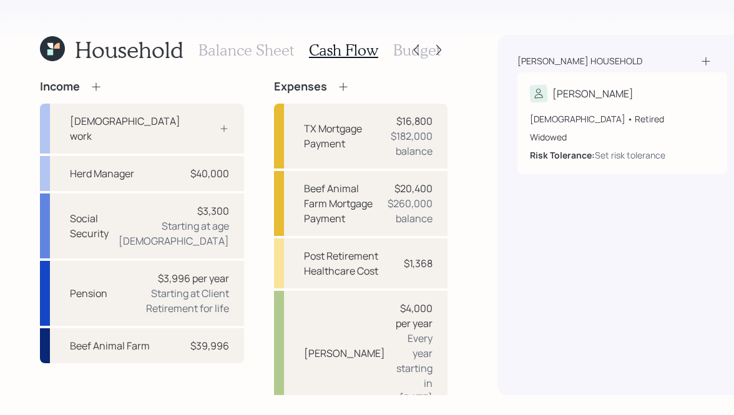
click at [99, 87] on icon at bounding box center [96, 87] width 12 height 12
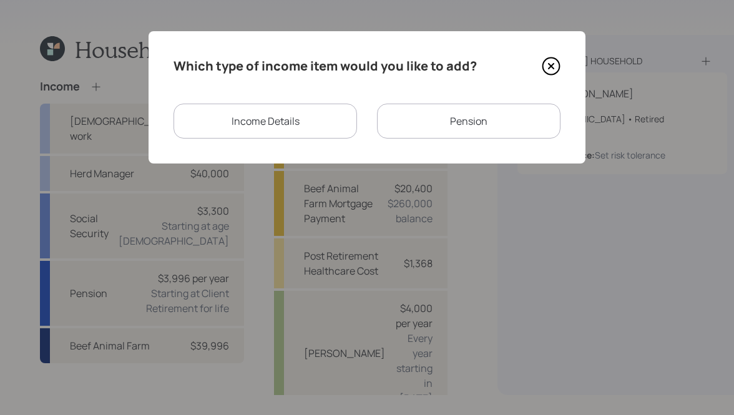
click at [254, 111] on div "Income Details" at bounding box center [266, 121] width 184 height 35
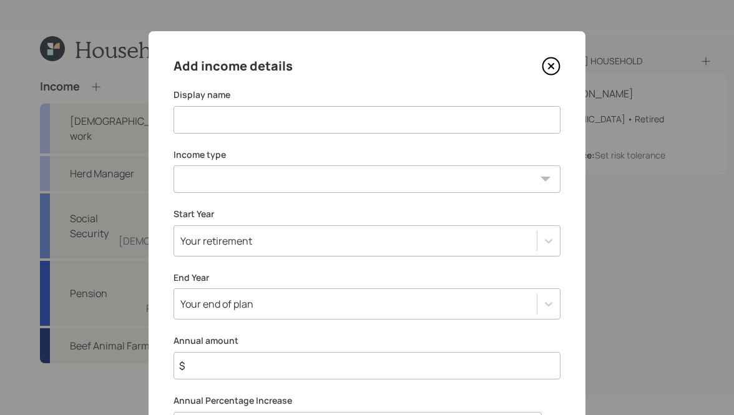
click at [261, 105] on div "Display name" at bounding box center [367, 111] width 387 height 45
type input "Beef Animal Farm"
click at [220, 166] on select "[DEMOGRAPHIC_DATA] work [DEMOGRAPHIC_DATA] work Self employment Other" at bounding box center [367, 178] width 387 height 27
select select "other"
click at [174, 165] on select "[DEMOGRAPHIC_DATA] work [DEMOGRAPHIC_DATA] work Self employment Other" at bounding box center [367, 178] width 387 height 27
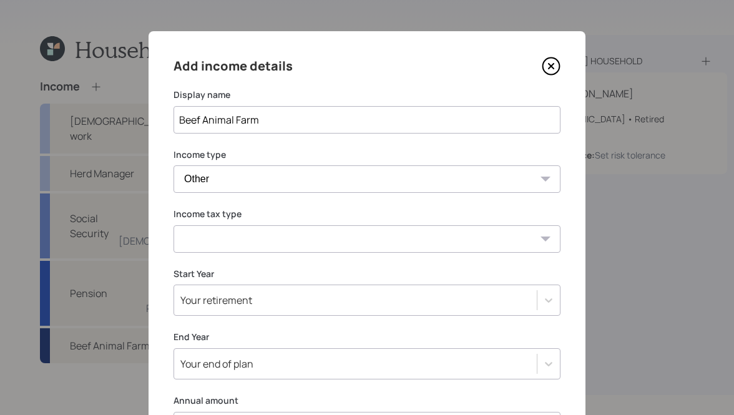
click at [234, 224] on div "Income tax type Tax-free Earned Self Employment Alimony Royalties Pension / Ann…" at bounding box center [367, 230] width 387 height 45
click at [237, 240] on select "Tax-free Earned Self Employment Alimony Royalties Pension / Annuity Interest Di…" at bounding box center [367, 238] width 387 height 27
select select "earned"
click at [174, 225] on select "Tax-free Earned Self Employment Alimony Royalties Pension / Annuity Interest Di…" at bounding box center [367, 238] width 387 height 27
click at [255, 295] on div "Your retirement" at bounding box center [367, 300] width 387 height 31
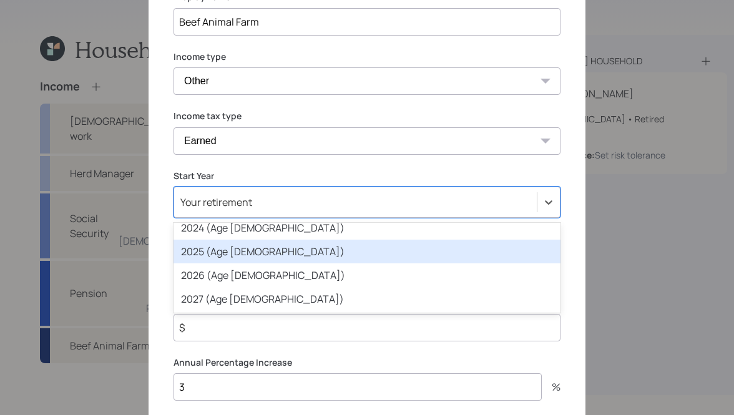
scroll to position [100, 0]
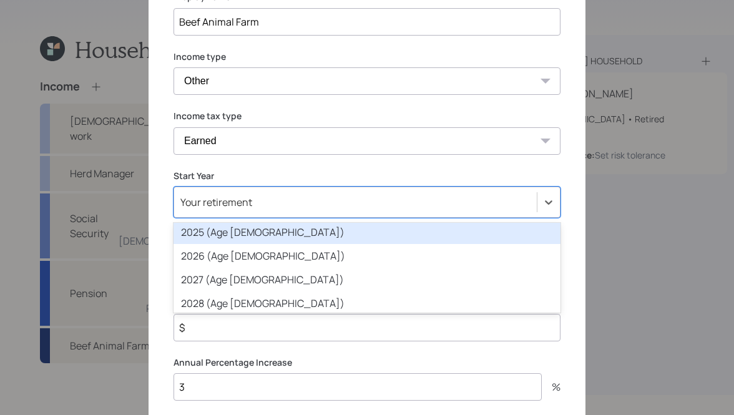
click at [227, 233] on div "2025 (Age [DEMOGRAPHIC_DATA])" at bounding box center [367, 232] width 387 height 24
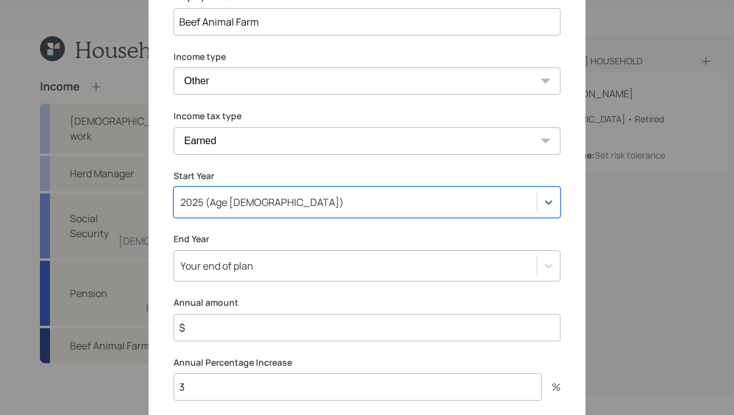
click at [240, 265] on div "Your end of plan" at bounding box center [367, 265] width 387 height 31
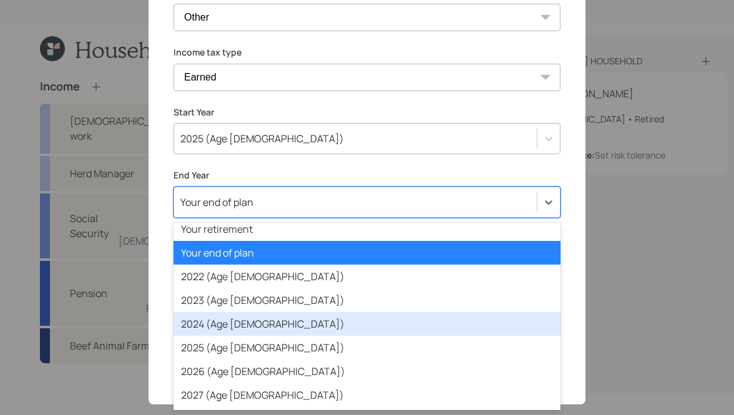
scroll to position [20, 0]
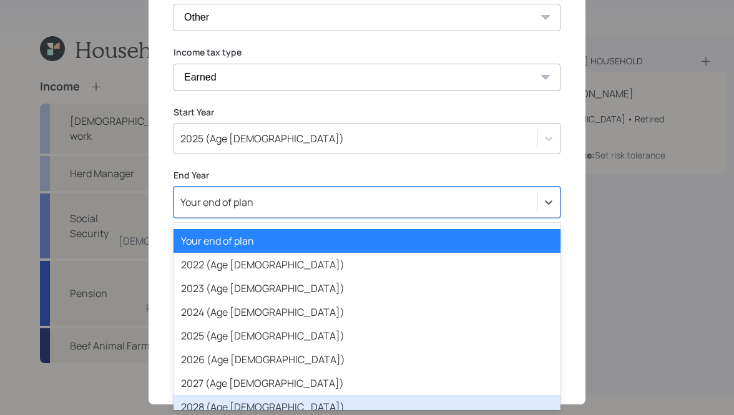
click at [222, 399] on div "2028 (Age [DEMOGRAPHIC_DATA])" at bounding box center [367, 407] width 387 height 24
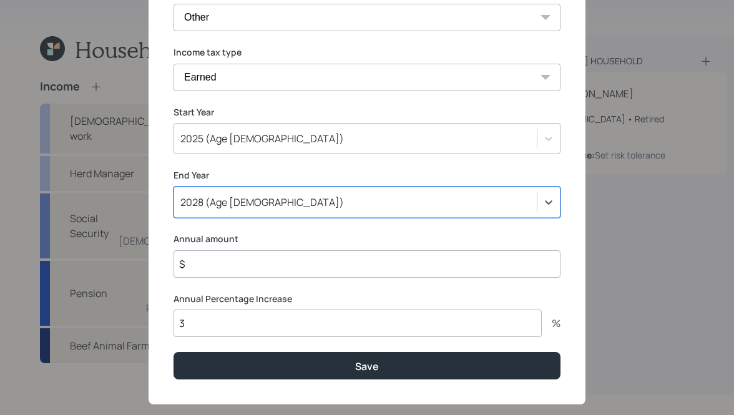
click at [225, 265] on input "$" at bounding box center [367, 263] width 387 height 27
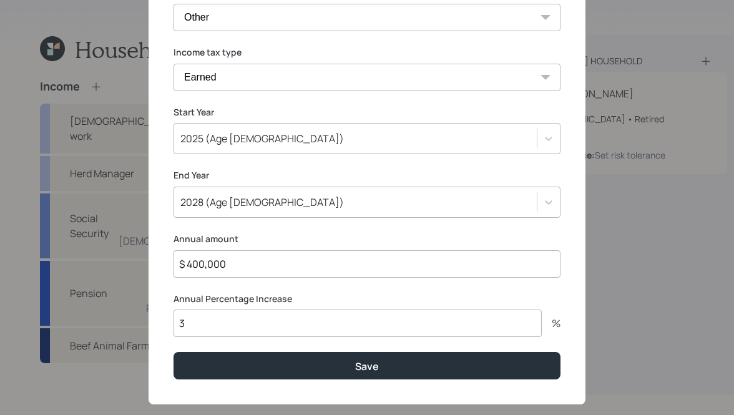
click at [275, 262] on input "$ 400,000" at bounding box center [367, 263] width 387 height 27
type input "$ 40,000"
type input "0"
click at [174, 352] on button "Save" at bounding box center [367, 365] width 387 height 27
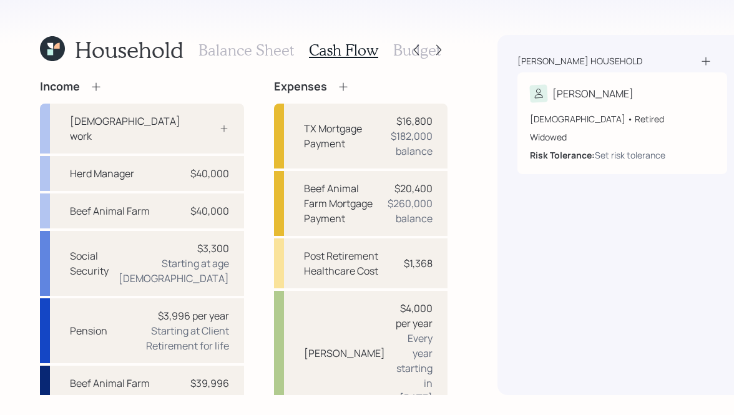
click at [225, 52] on h3 "Balance Sheet" at bounding box center [247, 50] width 96 height 18
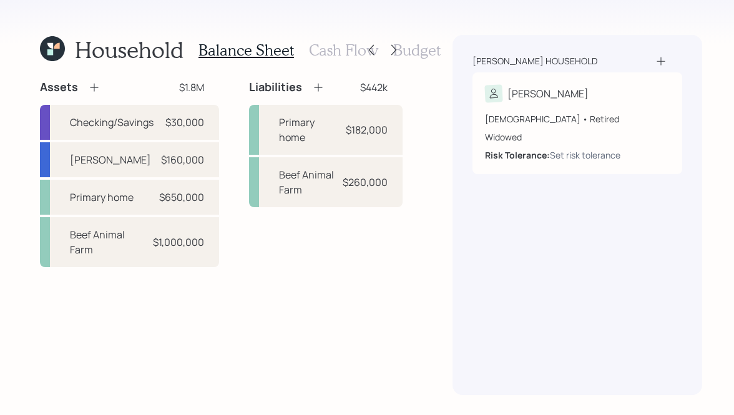
click at [342, 52] on h3 "Cash Flow" at bounding box center [343, 50] width 69 height 18
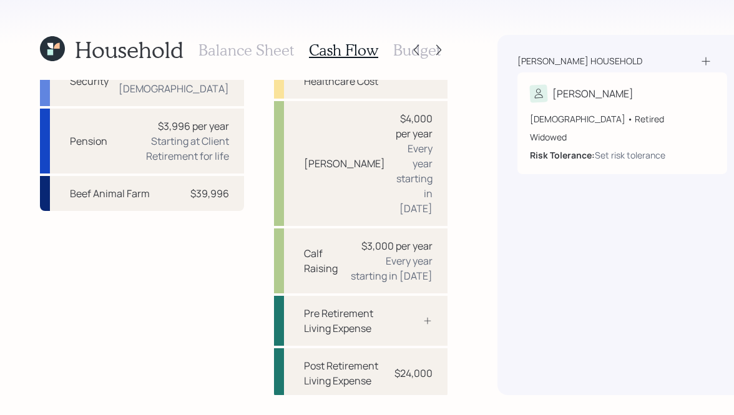
scroll to position [200, 0]
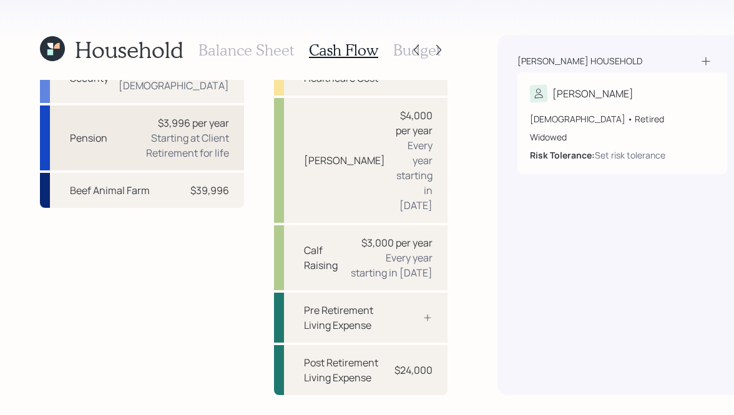
click at [156, 155] on div "Starting at Client Retirement for life" at bounding box center [173, 145] width 112 height 30
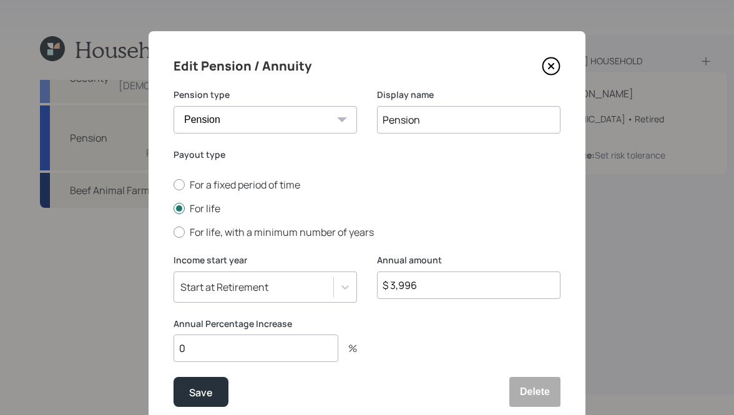
click at [550, 66] on icon at bounding box center [551, 66] width 19 height 19
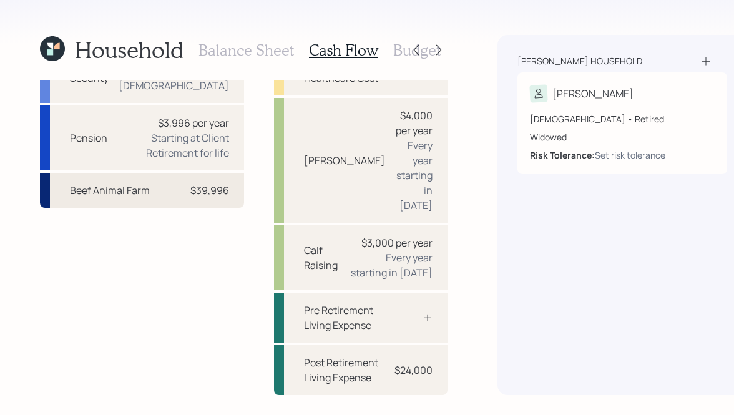
click at [164, 208] on div "Beef Animal Farm $39,996" at bounding box center [142, 190] width 204 height 35
select select "rental_property"
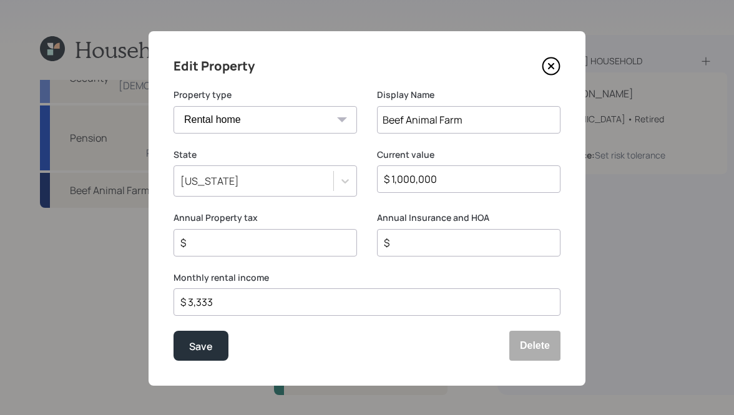
click at [246, 303] on input "$ 3,333" at bounding box center [362, 302] width 366 height 15
type input "$ 0"
click at [174, 331] on button "Save" at bounding box center [201, 346] width 55 height 30
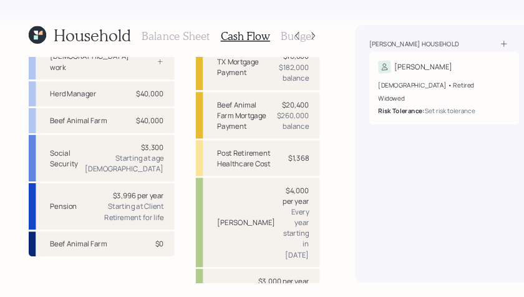
scroll to position [52, 0]
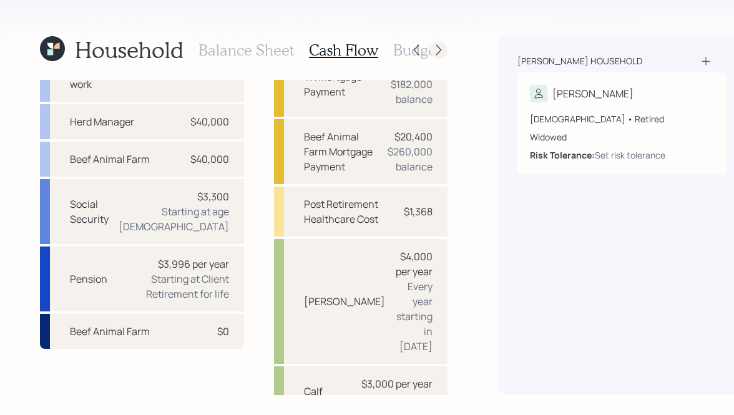
click at [433, 51] on icon at bounding box center [439, 50] width 12 height 12
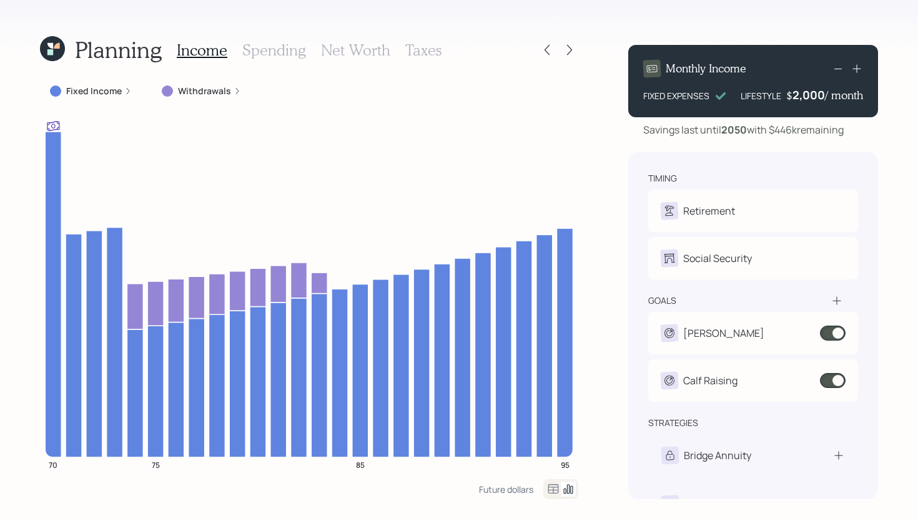
click at [109, 94] on label "Fixed Income" at bounding box center [94, 91] width 56 height 12
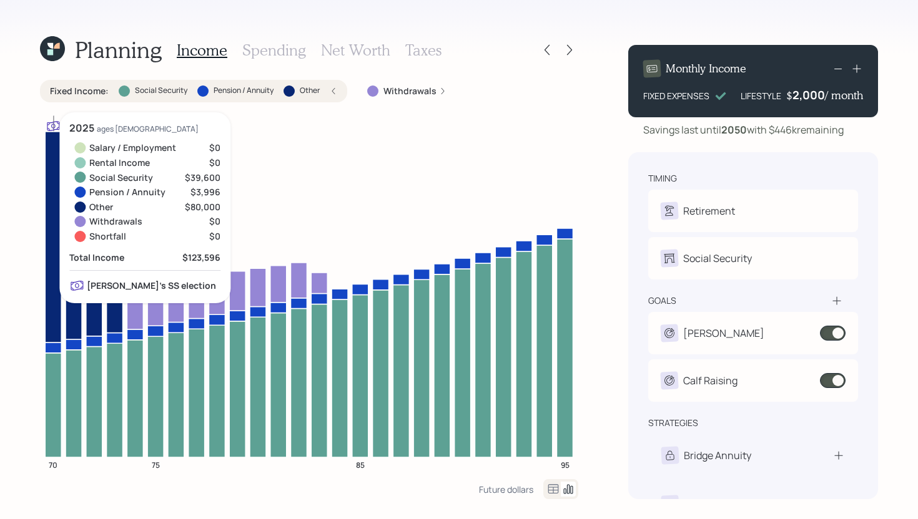
click at [52, 389] on icon at bounding box center [53, 405] width 16 height 104
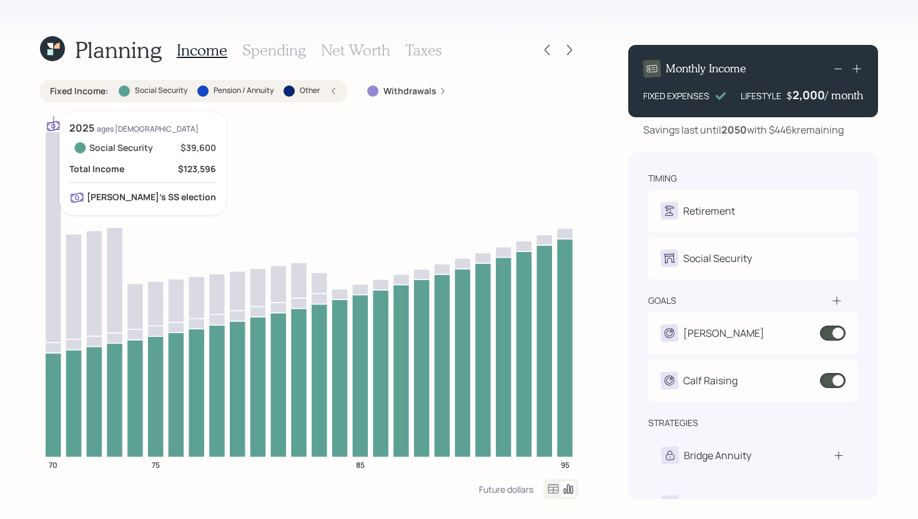
click at [52, 388] on icon at bounding box center [53, 405] width 16 height 104
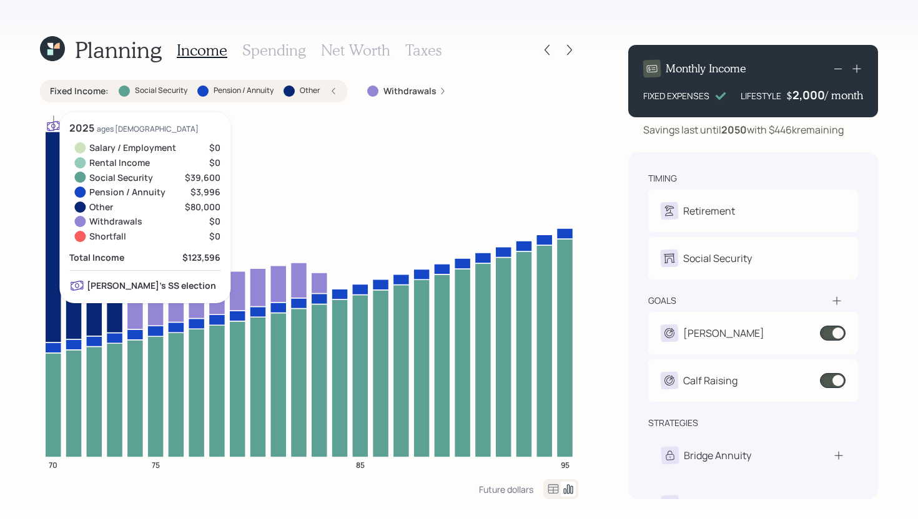
click at [54, 349] on icon at bounding box center [53, 348] width 16 height 11
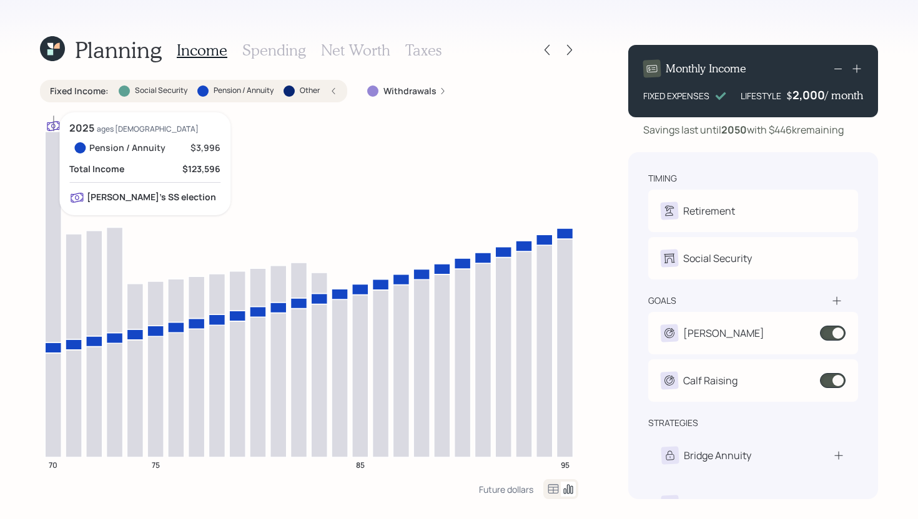
click at [54, 348] on icon at bounding box center [53, 348] width 16 height 11
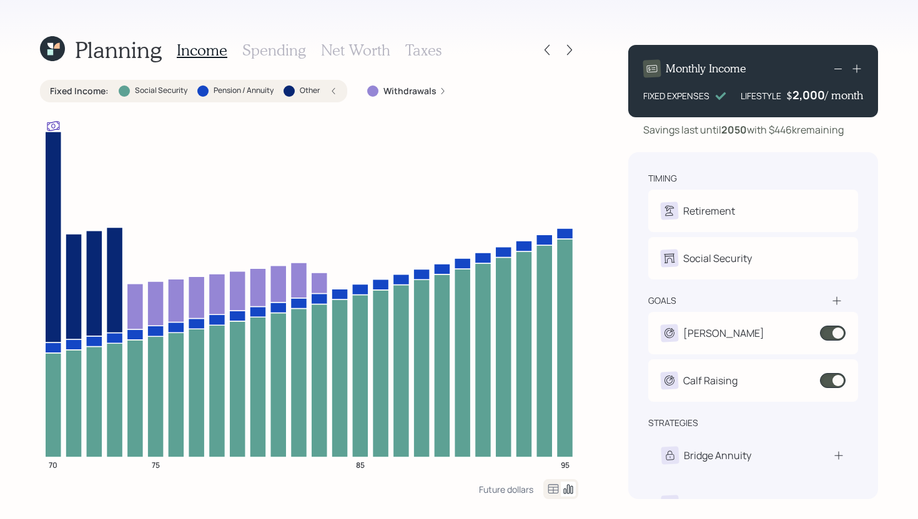
click at [330, 89] on icon at bounding box center [333, 90] width 7 height 7
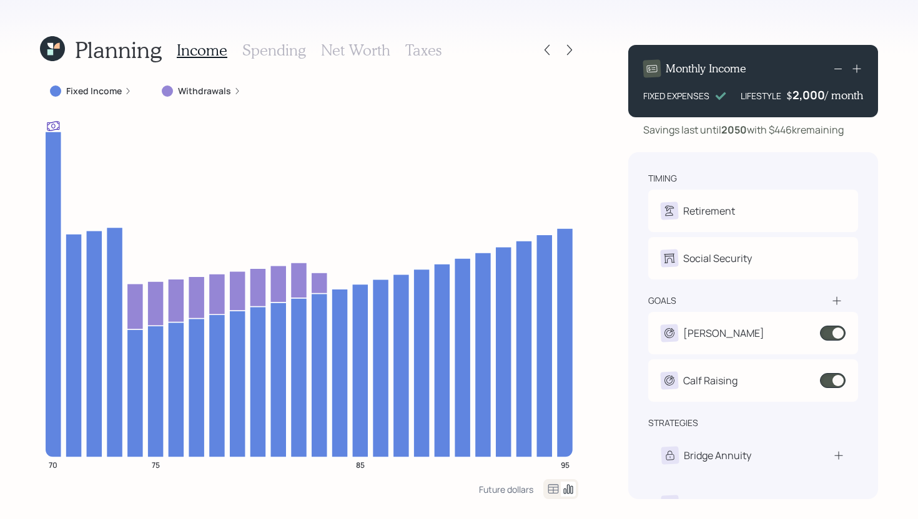
click at [854, 69] on icon at bounding box center [856, 68] width 12 height 12
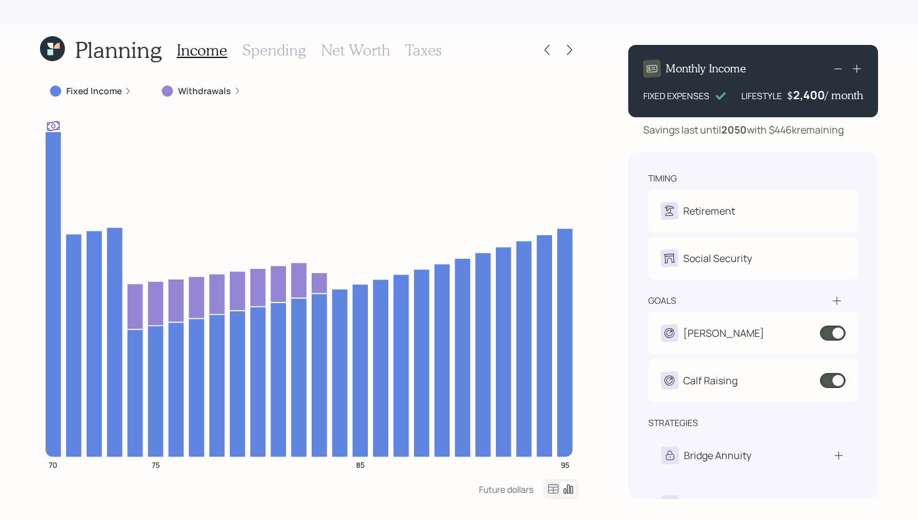
click at [854, 69] on icon at bounding box center [856, 68] width 12 height 12
click at [852, 69] on icon at bounding box center [856, 68] width 12 height 12
click at [855, 69] on icon at bounding box center [856, 68] width 12 height 12
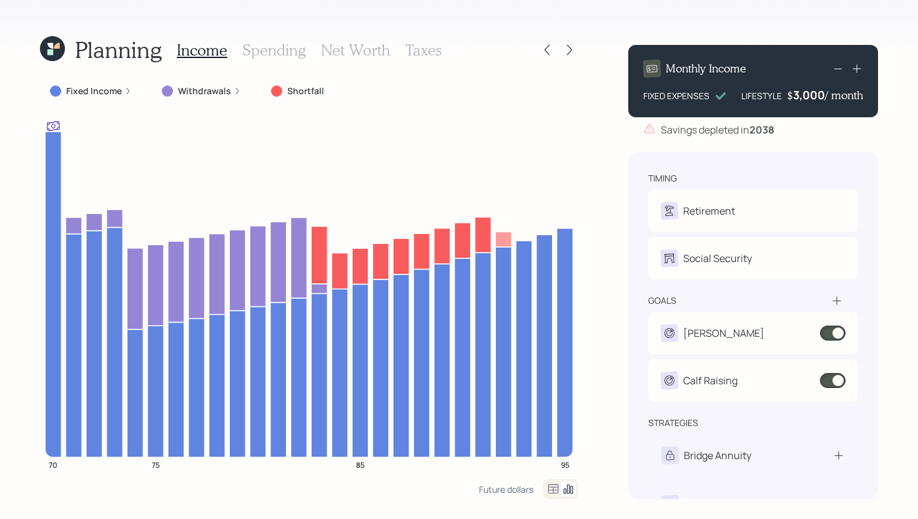
click at [835, 67] on icon at bounding box center [837, 68] width 15 height 15
click at [836, 67] on icon at bounding box center [837, 68] width 15 height 15
click at [838, 69] on rect at bounding box center [837, 69] width 7 height 1
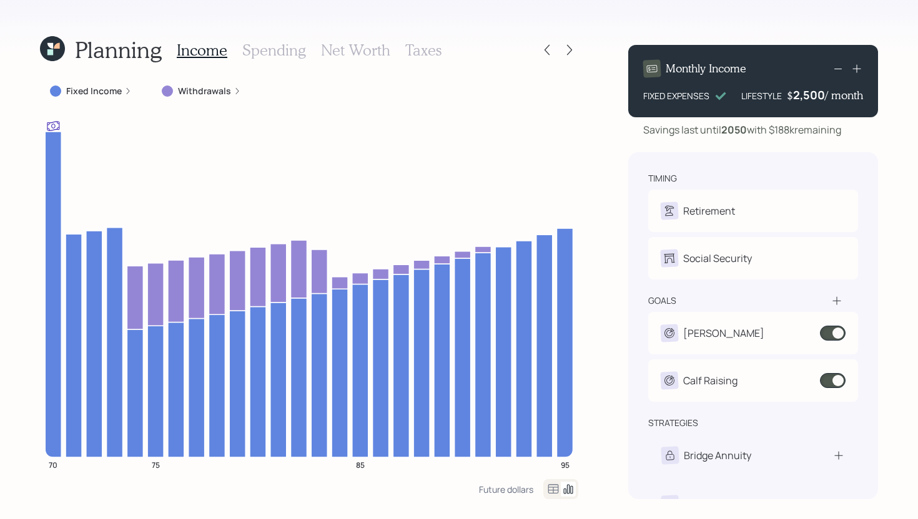
click at [858, 68] on icon at bounding box center [856, 69] width 8 height 8
click at [858, 69] on icon at bounding box center [856, 68] width 12 height 12
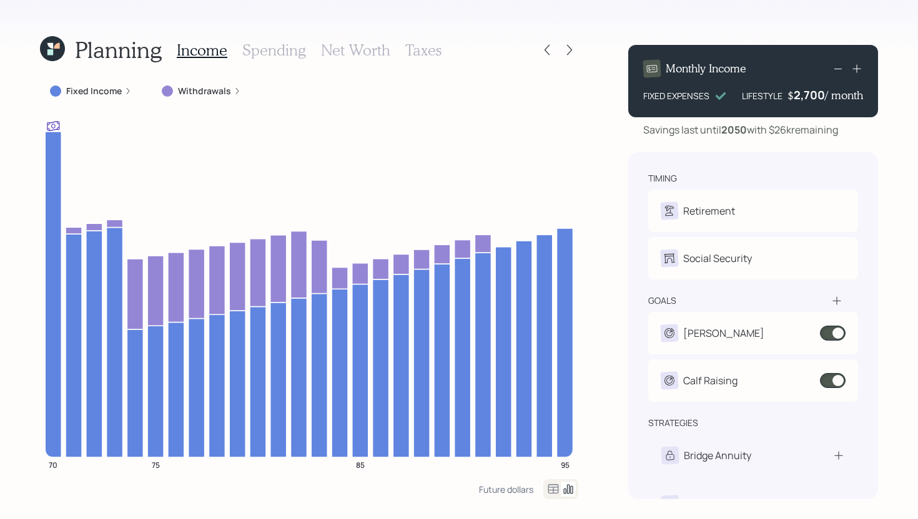
click at [855, 70] on icon at bounding box center [856, 68] width 12 height 12
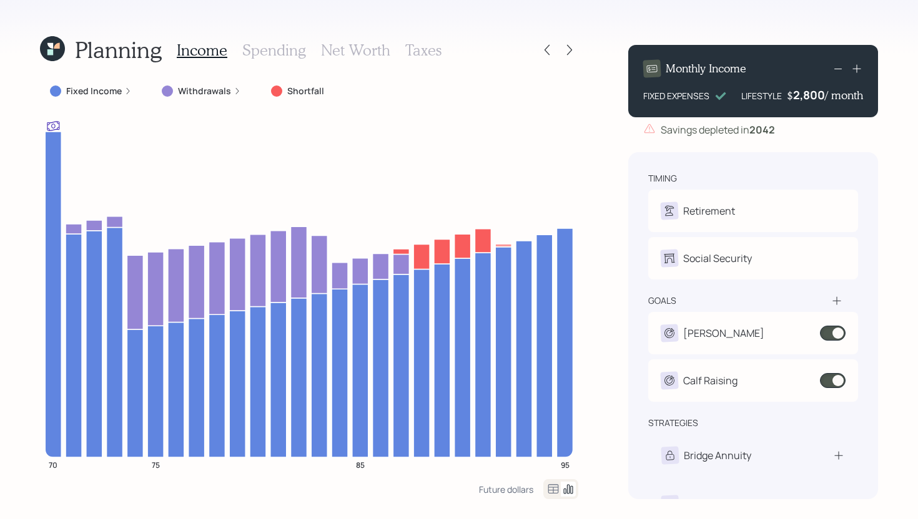
click at [837, 69] on rect at bounding box center [837, 69] width 7 height 1
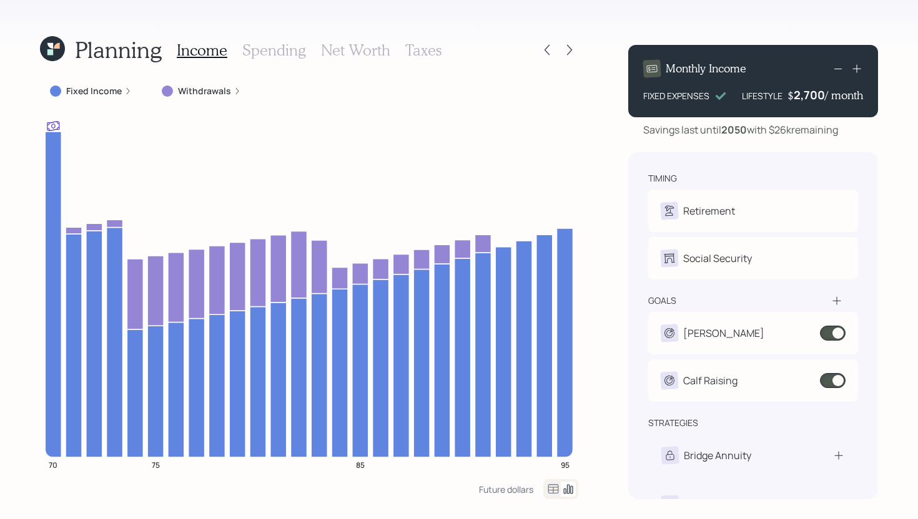
click at [838, 66] on icon at bounding box center [837, 68] width 15 height 15
click at [837, 66] on icon at bounding box center [837, 68] width 15 height 15
click at [836, 66] on icon at bounding box center [837, 68] width 15 height 15
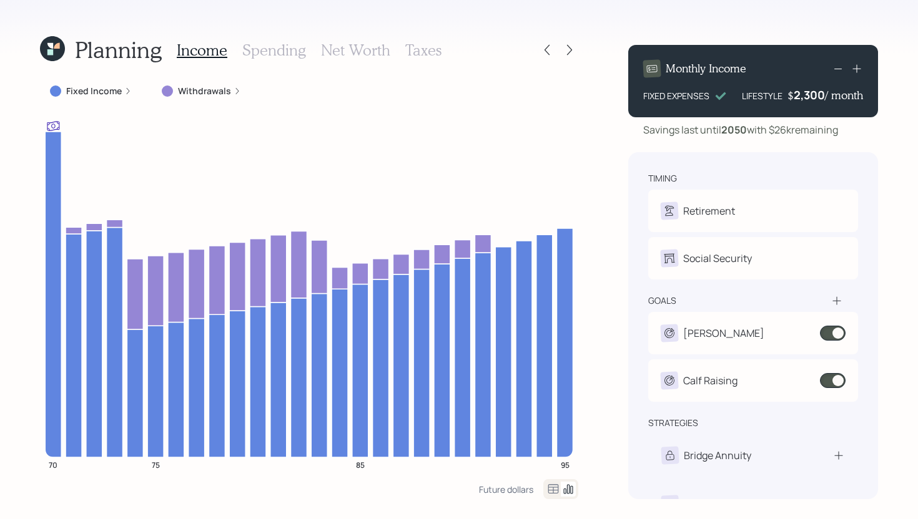
click at [836, 66] on icon at bounding box center [837, 68] width 15 height 15
click at [833, 67] on icon at bounding box center [837, 68] width 15 height 15
click at [624, 138] on div "Planning Income Spending Net Worth Taxes Fixed Income Withdrawals 70 75 85 95 F…" at bounding box center [459, 259] width 918 height 519
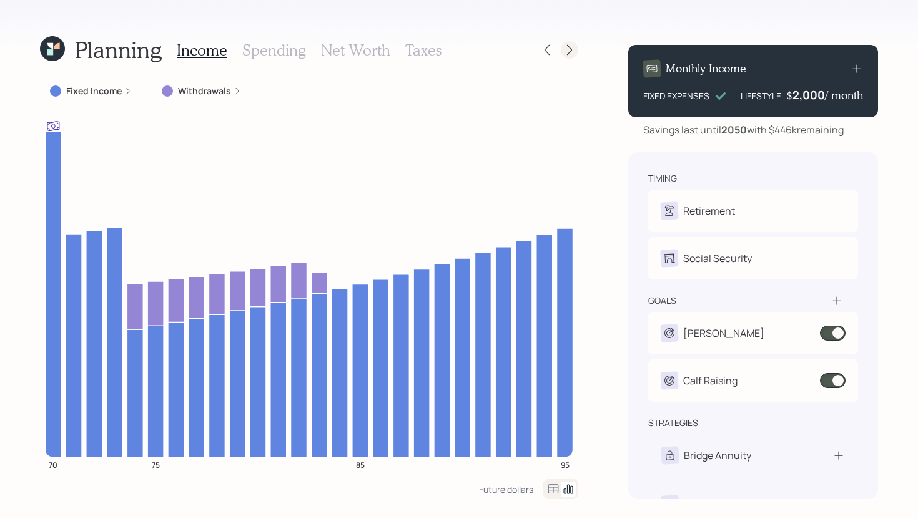
click at [568, 45] on icon at bounding box center [569, 50] width 12 height 12
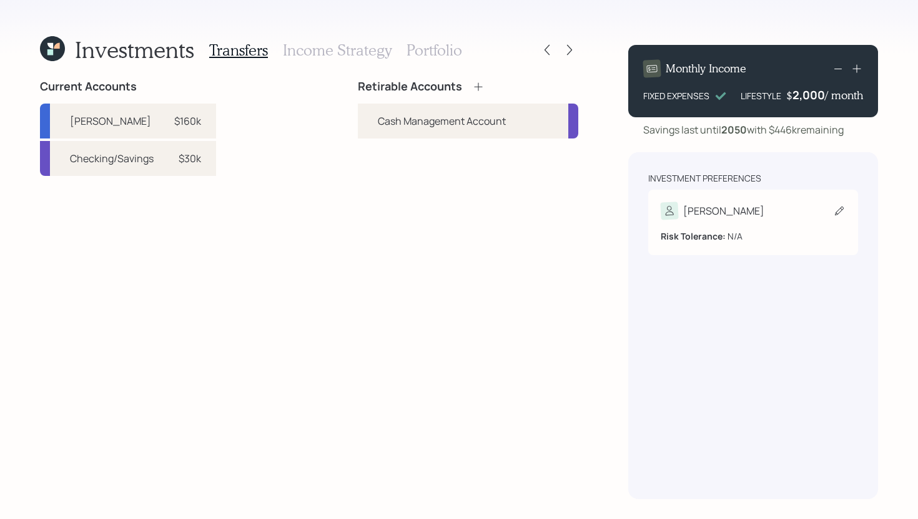
click at [687, 230] on b "Risk Tolerance:" at bounding box center [693, 236] width 65 height 12
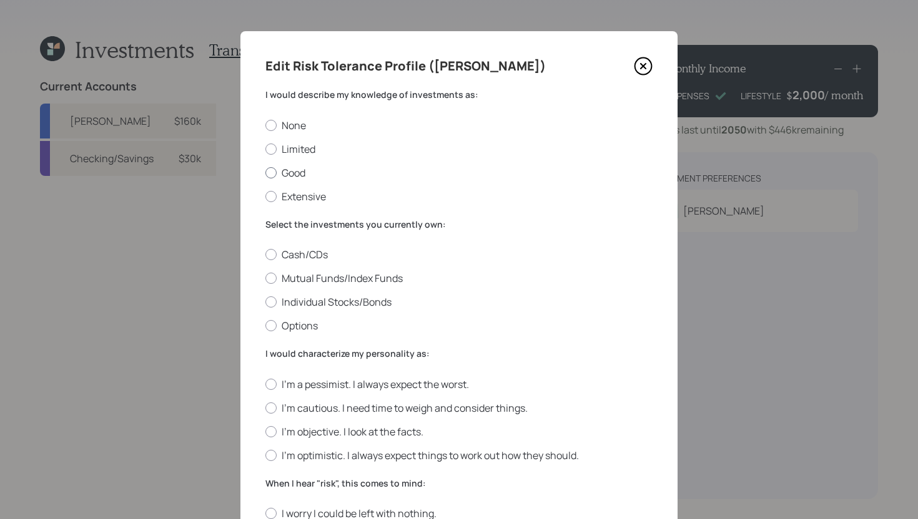
click at [289, 172] on label "Good" at bounding box center [458, 173] width 387 height 14
click at [265, 172] on input "Good" at bounding box center [265, 172] width 1 height 1
radio input "true"
click at [313, 307] on label "Individual Stocks/Bonds" at bounding box center [458, 302] width 387 height 14
click at [265, 303] on input "Individual Stocks/Bonds" at bounding box center [265, 302] width 1 height 1
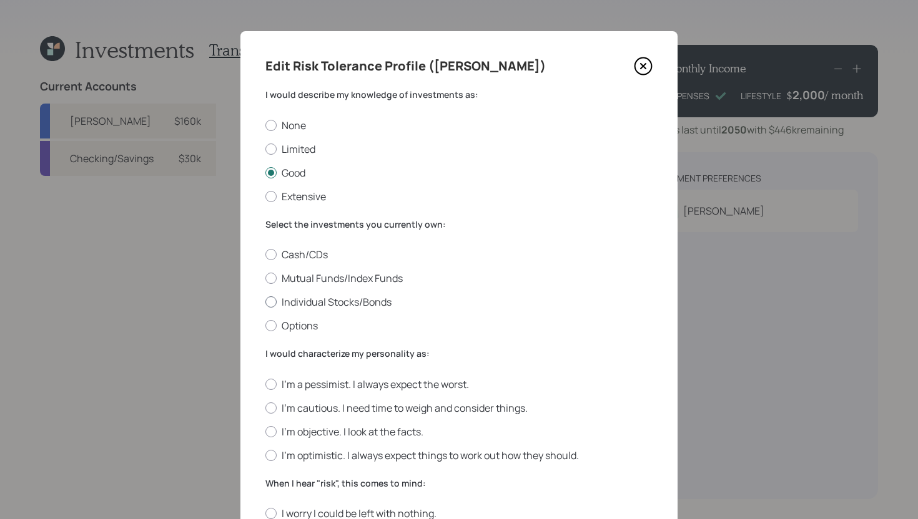
radio input "true"
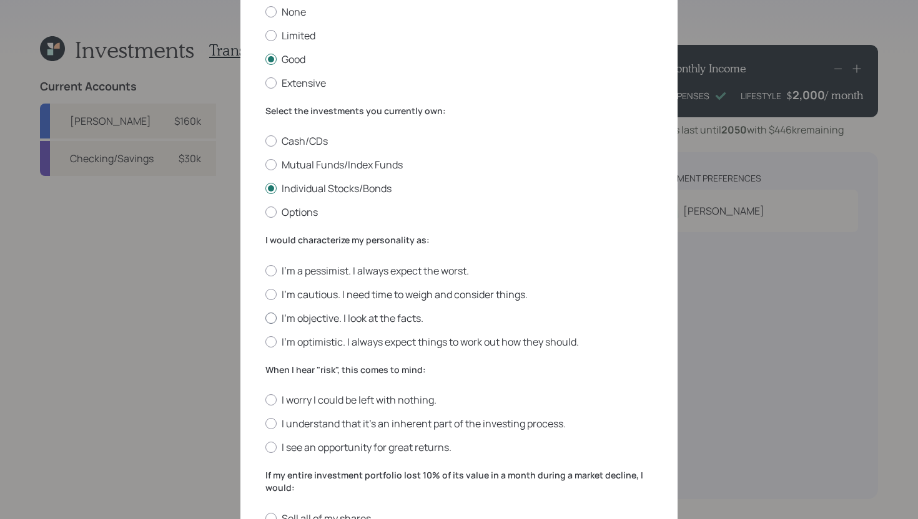
click at [328, 317] on label "I'm objective. I look at the facts." at bounding box center [458, 319] width 387 height 14
click at [265, 318] on input "I'm objective. I look at the facts." at bounding box center [265, 318] width 1 height 1
radio input "true"
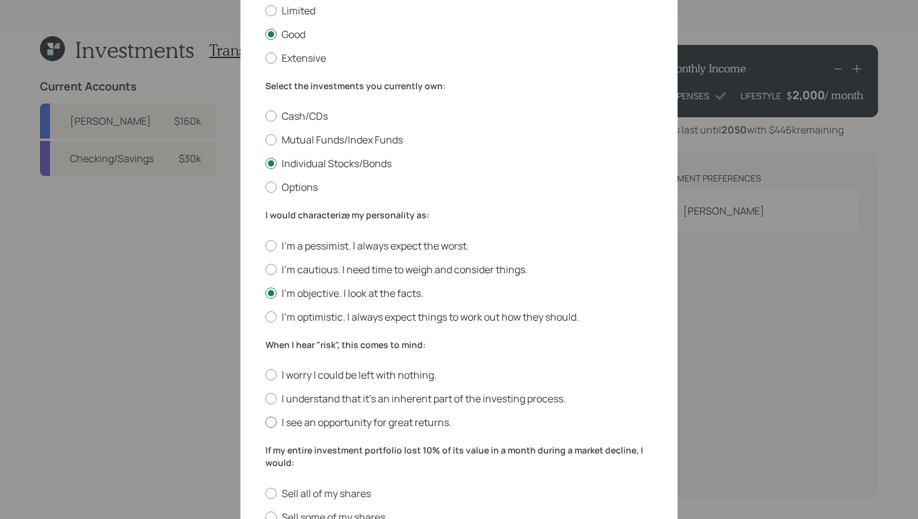
click at [340, 424] on label "I see an opportunity for great returns." at bounding box center [458, 423] width 387 height 14
click at [265, 423] on input "I see an opportunity for great returns." at bounding box center [265, 423] width 1 height 1
radio input "true"
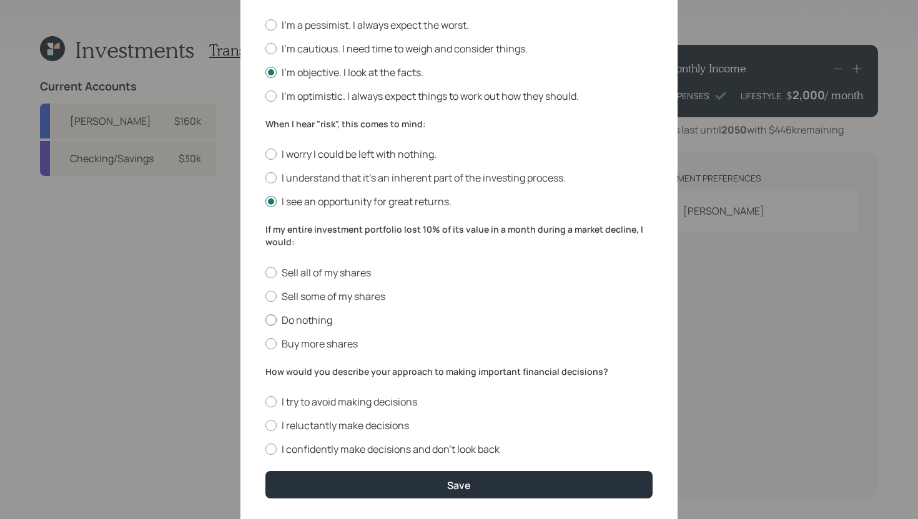
scroll to position [395, 0]
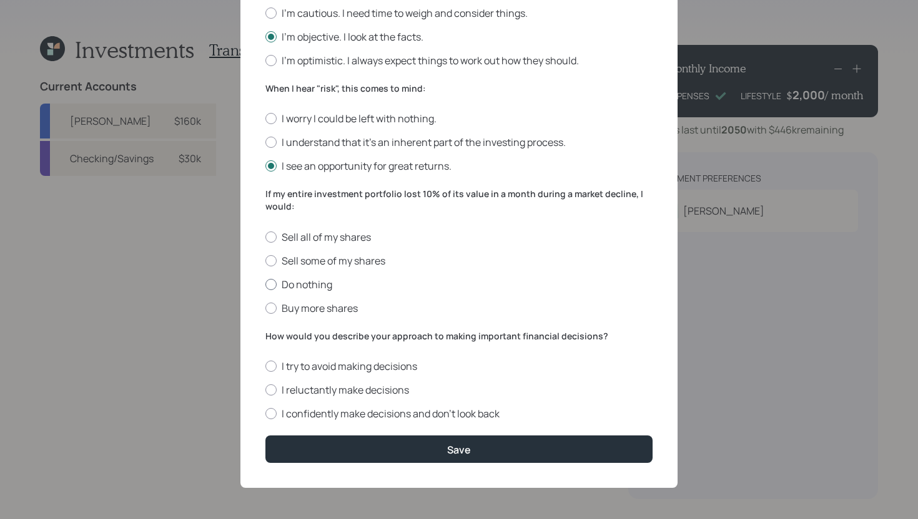
click at [297, 286] on label "Do nothing" at bounding box center [458, 285] width 387 height 14
click at [265, 285] on input "Do nothing" at bounding box center [265, 284] width 1 height 1
radio input "true"
click at [332, 391] on label "I reluctantly make decisions" at bounding box center [458, 390] width 387 height 14
click at [265, 391] on input "I reluctantly make decisions" at bounding box center [265, 390] width 1 height 1
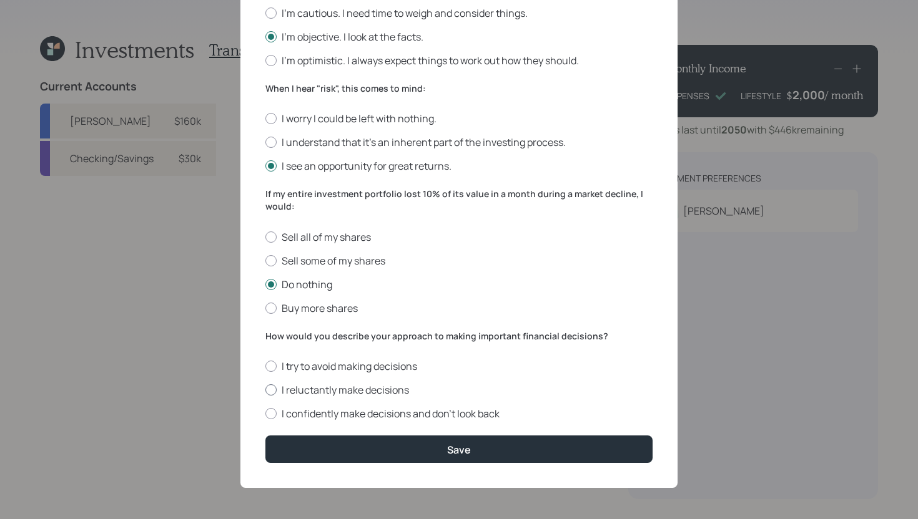
radio input "true"
click at [438, 469] on div "Edit Risk Tolerance Profile ([PERSON_NAME] would describe my knowledge of inves…" at bounding box center [458, 62] width 437 height 852
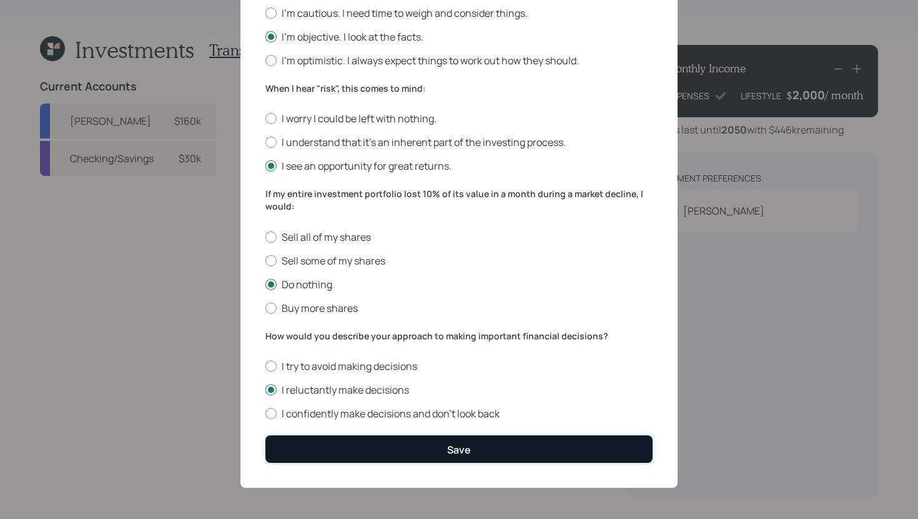
click at [446, 459] on button "Save" at bounding box center [458, 449] width 387 height 27
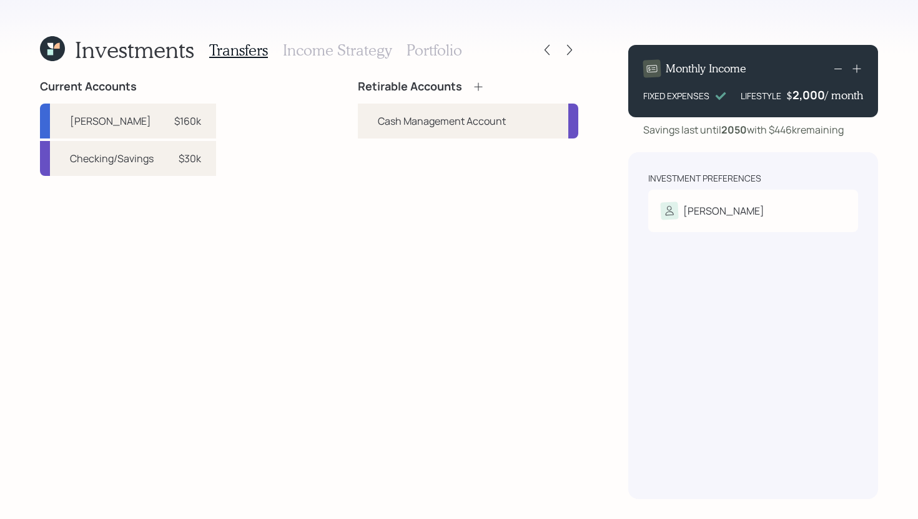
click at [478, 86] on icon at bounding box center [478, 87] width 12 height 12
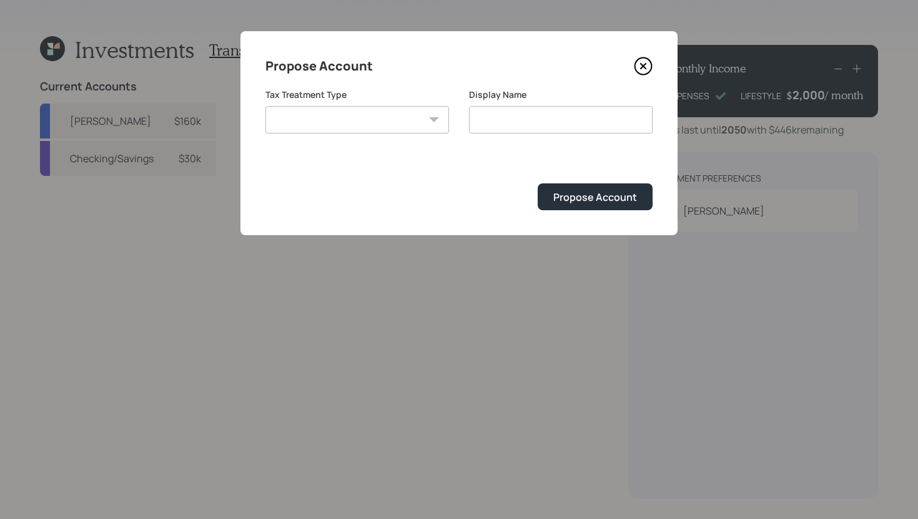
click at [356, 120] on select "[PERSON_NAME] Taxable Traditional" at bounding box center [357, 119] width 184 height 27
select select "[PERSON_NAME]"
click at [265, 106] on select "[PERSON_NAME] Taxable Traditional" at bounding box center [357, 119] width 184 height 27
click at [565, 124] on input "[PERSON_NAME]" at bounding box center [561, 119] width 184 height 27
type input "[PERSON_NAME]"
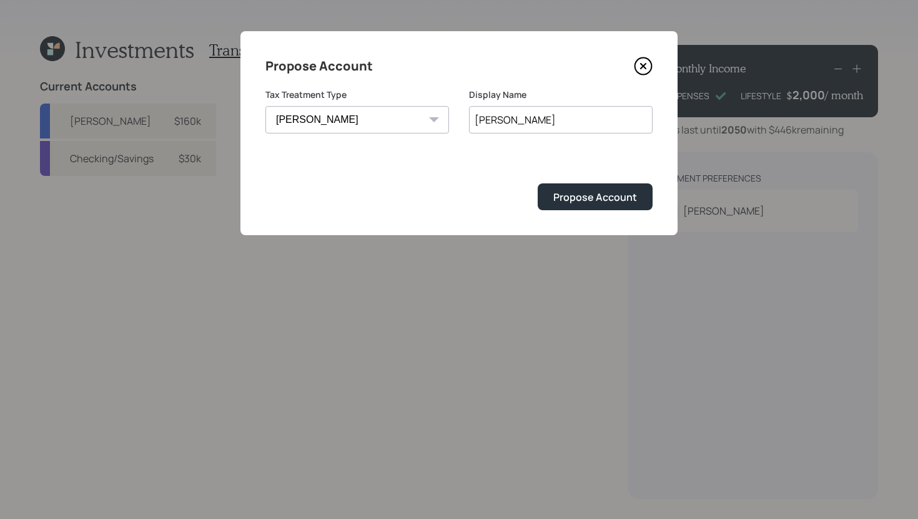
click at [538, 184] on button "Propose Account" at bounding box center [595, 197] width 115 height 27
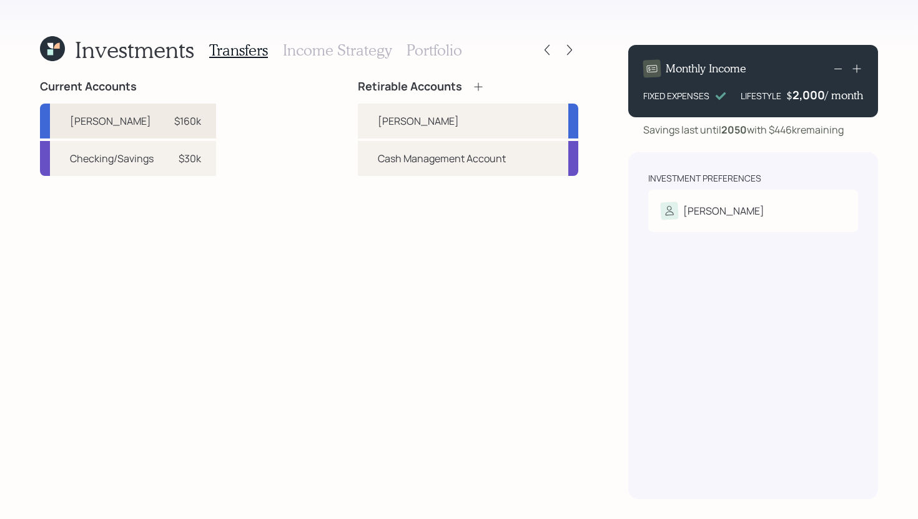
click at [190, 124] on div "$160k" at bounding box center [187, 121] width 27 height 15
click at [393, 124] on div "[PERSON_NAME]" at bounding box center [418, 121] width 81 height 15
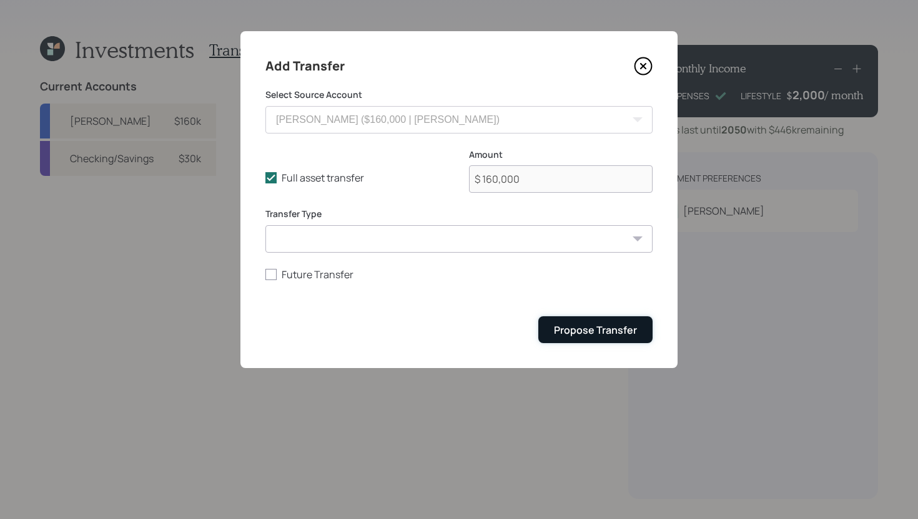
click at [607, 320] on button "Propose Transfer" at bounding box center [595, 330] width 114 height 27
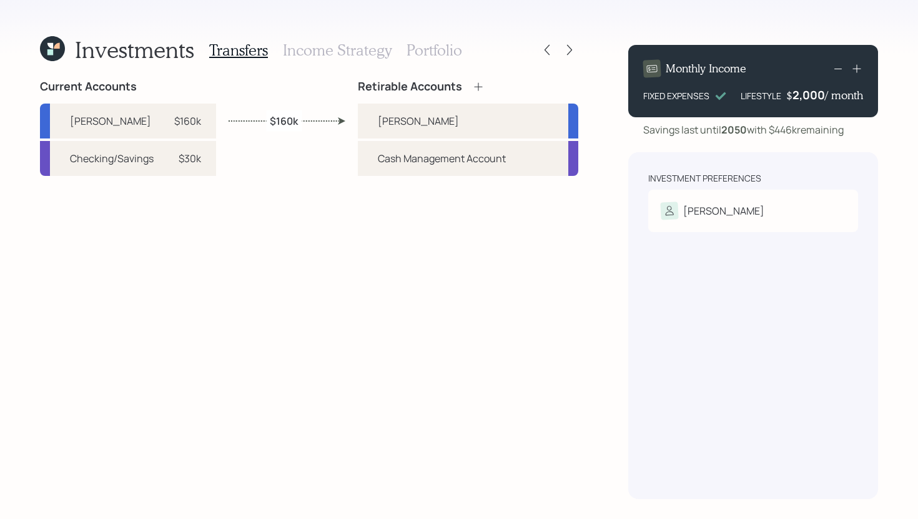
click at [366, 50] on h3 "Income Strategy" at bounding box center [337, 50] width 109 height 18
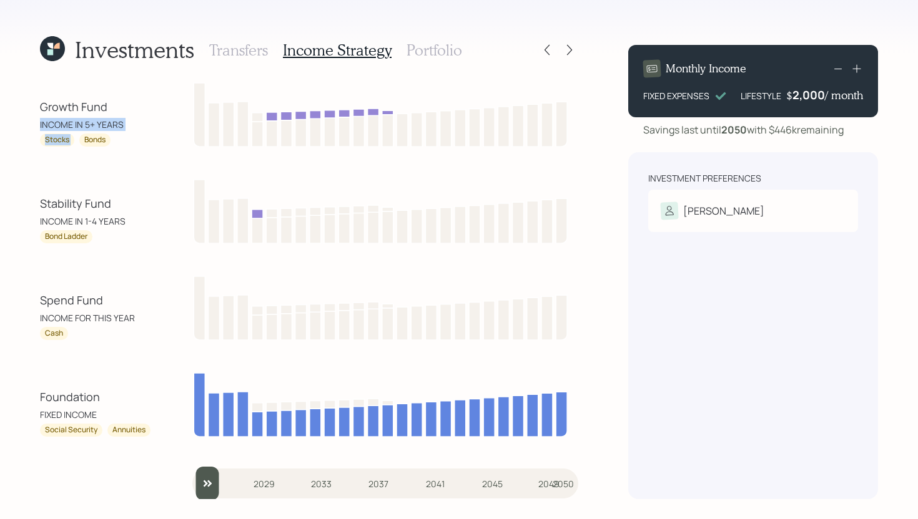
drag, startPoint x: 37, startPoint y: 124, endPoint x: 144, endPoint y: 132, distance: 107.1
click at [144, 132] on div "Investments Transfers Income Strategy Portfolio Growth Fund INCOME IN 5+ YEARS …" at bounding box center [459, 259] width 918 height 519
click at [144, 132] on div "Growth Fund INCOME IN 5+ YEARS Stocks Bonds" at bounding box center [96, 123] width 112 height 48
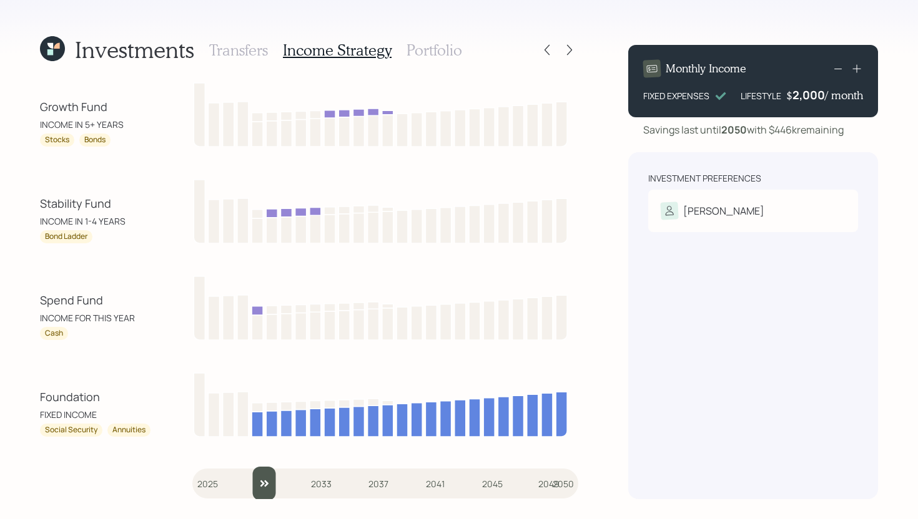
drag, startPoint x: 210, startPoint y: 493, endPoint x: 251, endPoint y: 496, distance: 41.3
type input "2029"
click at [251, 496] on input "slider" at bounding box center [385, 484] width 386 height 34
click at [437, 52] on h3 "Portfolio" at bounding box center [434, 50] width 56 height 18
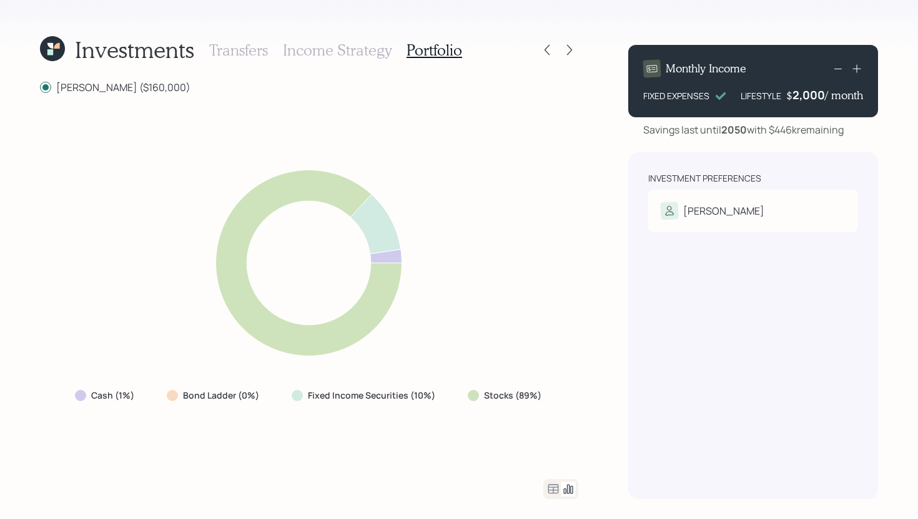
drag, startPoint x: 434, startPoint y: 390, endPoint x: 257, endPoint y: 395, distance: 176.8
click at [258, 396] on div "Cash (1%) Bond Ladder (0%) Fixed Income Securities (10%) Stocks (89%)" at bounding box center [309, 396] width 489 height 22
click at [212, 387] on div "Bond Ladder (0%)" at bounding box center [214, 396] width 115 height 22
drag, startPoint x: 168, startPoint y: 393, endPoint x: 403, endPoint y: 406, distance: 235.7
click at [403, 406] on div "Cash (1%) Bond Ladder (0%) Fixed Income Securities (10%) Stocks (89%)" at bounding box center [309, 396] width 489 height 22
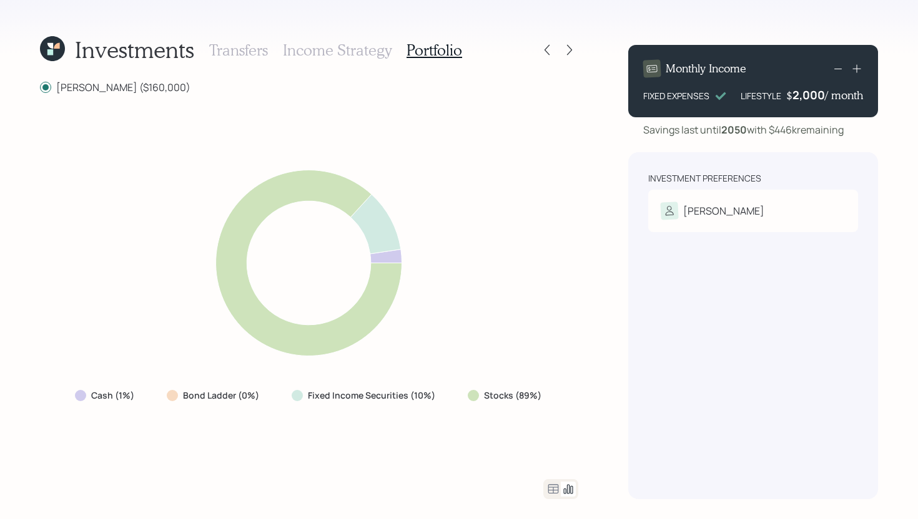
click at [434, 316] on icon at bounding box center [308, 263] width 323 height 213
click at [557, 485] on icon at bounding box center [553, 489] width 15 height 15
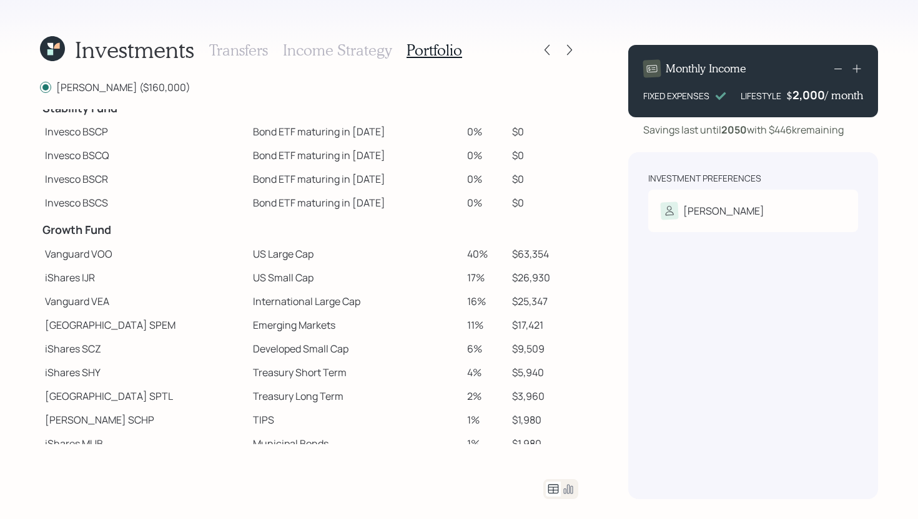
scroll to position [102, 0]
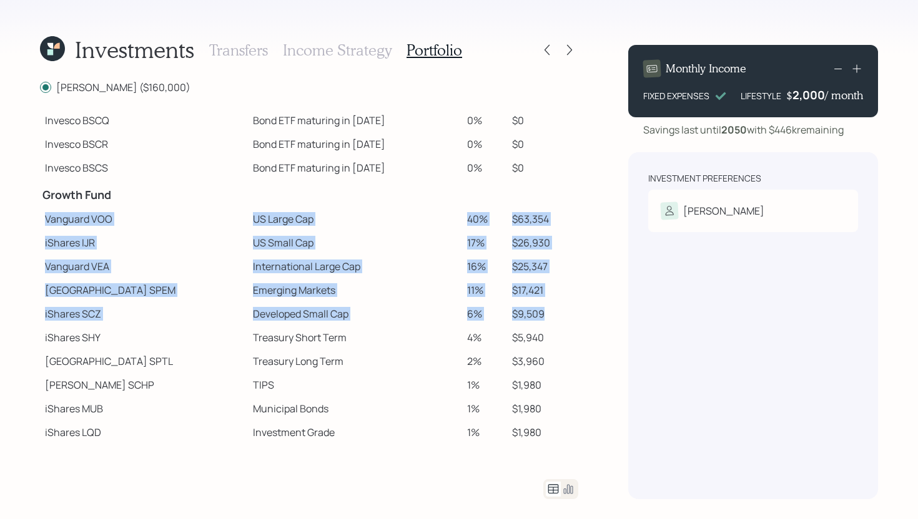
drag, startPoint x: 44, startPoint y: 219, endPoint x: 540, endPoint y: 325, distance: 507.1
click at [540, 325] on tbody "Spend Fund CASH Cash (Account Management) 1% $1,600 Stability Fund Invesco BSCP…" at bounding box center [309, 226] width 538 height 438
click at [539, 301] on td "$17,421" at bounding box center [542, 290] width 71 height 24
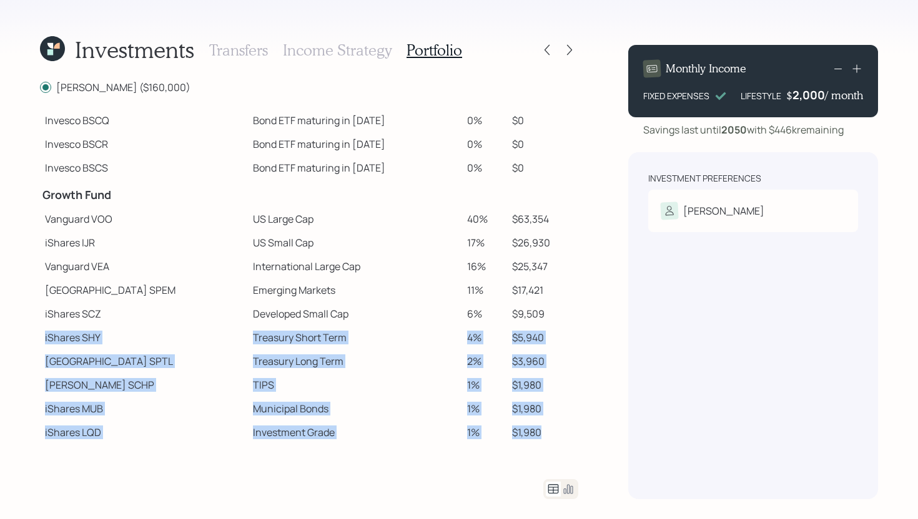
drag, startPoint x: 41, startPoint y: 336, endPoint x: 538, endPoint y: 432, distance: 505.6
click at [538, 432] on tbody "Spend Fund CASH Cash (Account Management) 1% $1,600 Stability Fund Invesco BSCP…" at bounding box center [309, 226] width 538 height 438
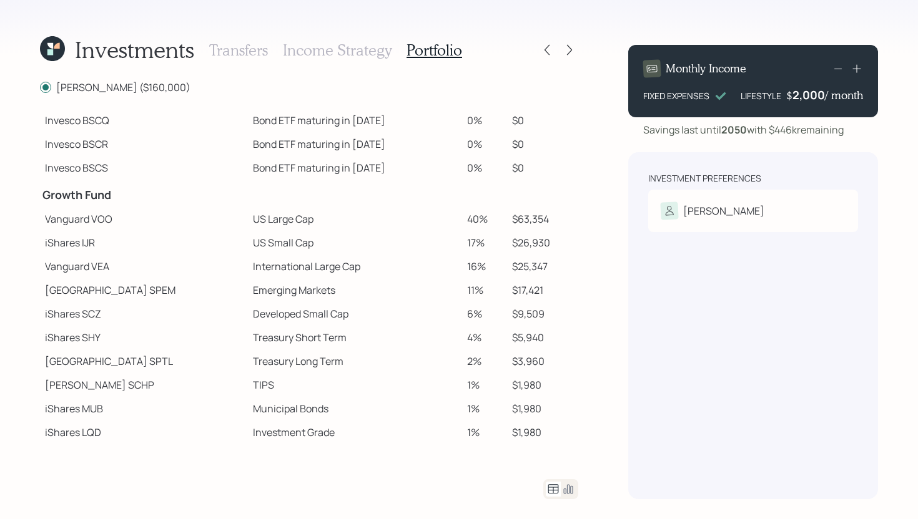
click at [533, 414] on td "$1,980" at bounding box center [542, 409] width 71 height 24
click at [568, 489] on icon at bounding box center [568, 489] width 15 height 15
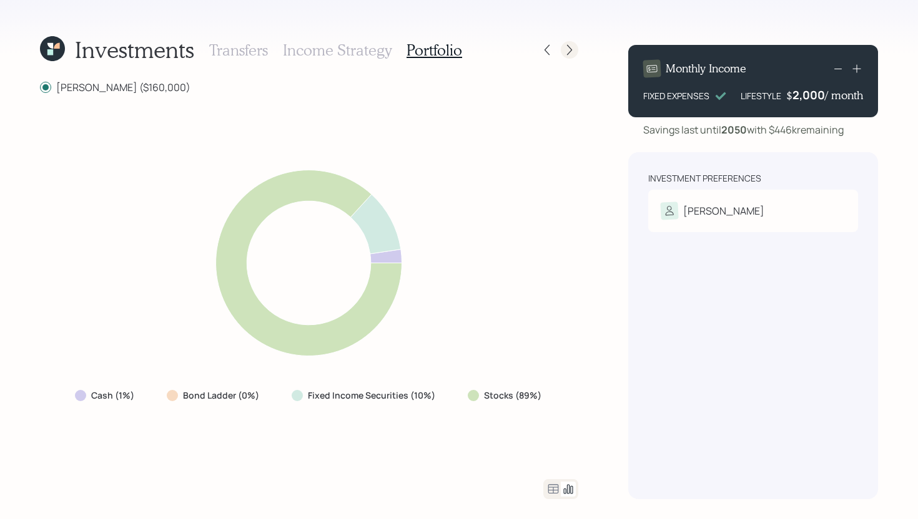
click at [570, 47] on icon at bounding box center [569, 50] width 12 height 12
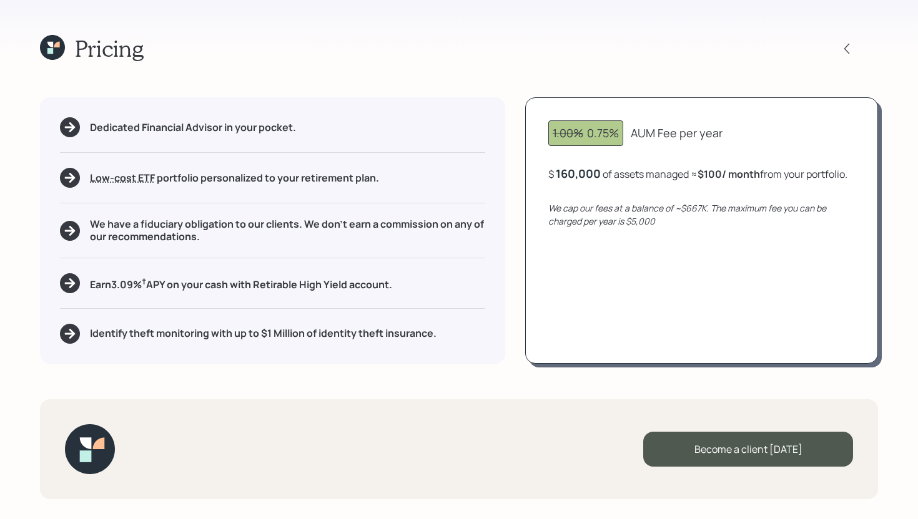
click at [56, 49] on icon at bounding box center [52, 47] width 25 height 25
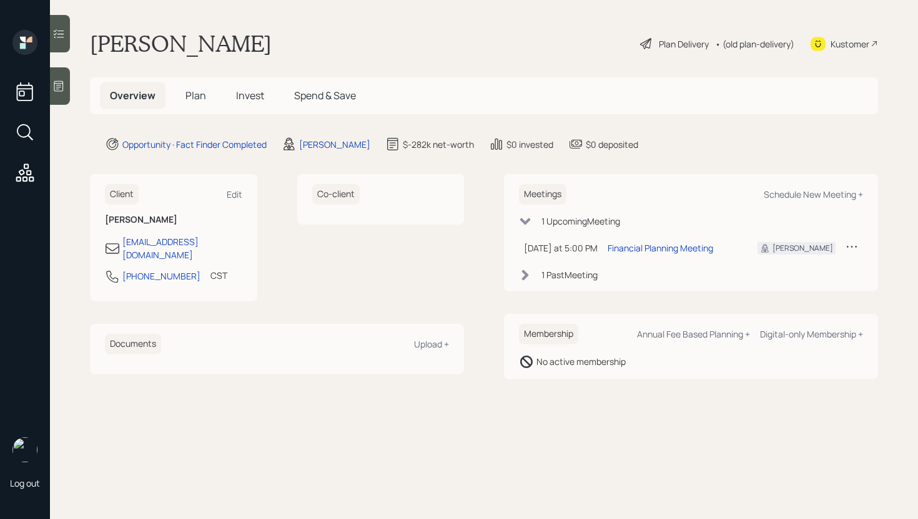
drag, startPoint x: 203, startPoint y: 91, endPoint x: 213, endPoint y: 93, distance: 10.2
click at [203, 91] on span "Plan" at bounding box center [195, 96] width 21 height 14
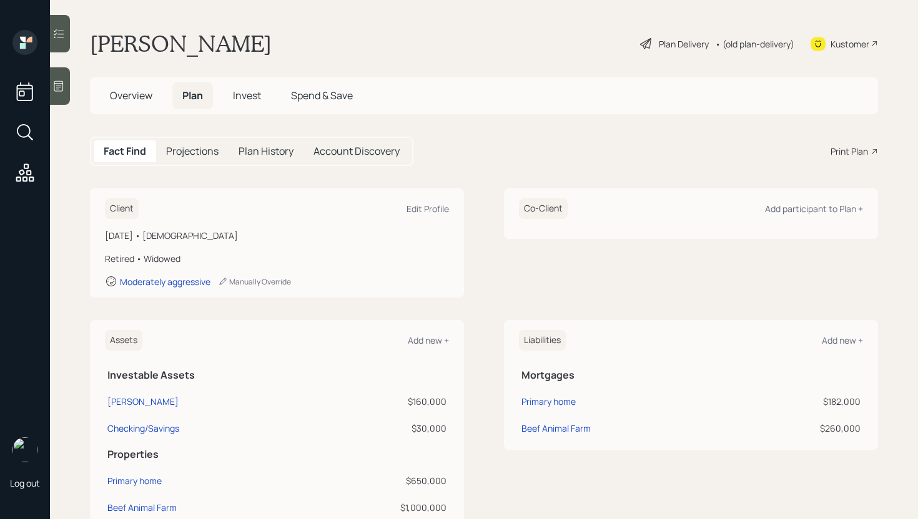
click at [837, 150] on div "Print Plan" at bounding box center [848, 151] width 37 height 13
